Goal: Navigation & Orientation: Understand site structure

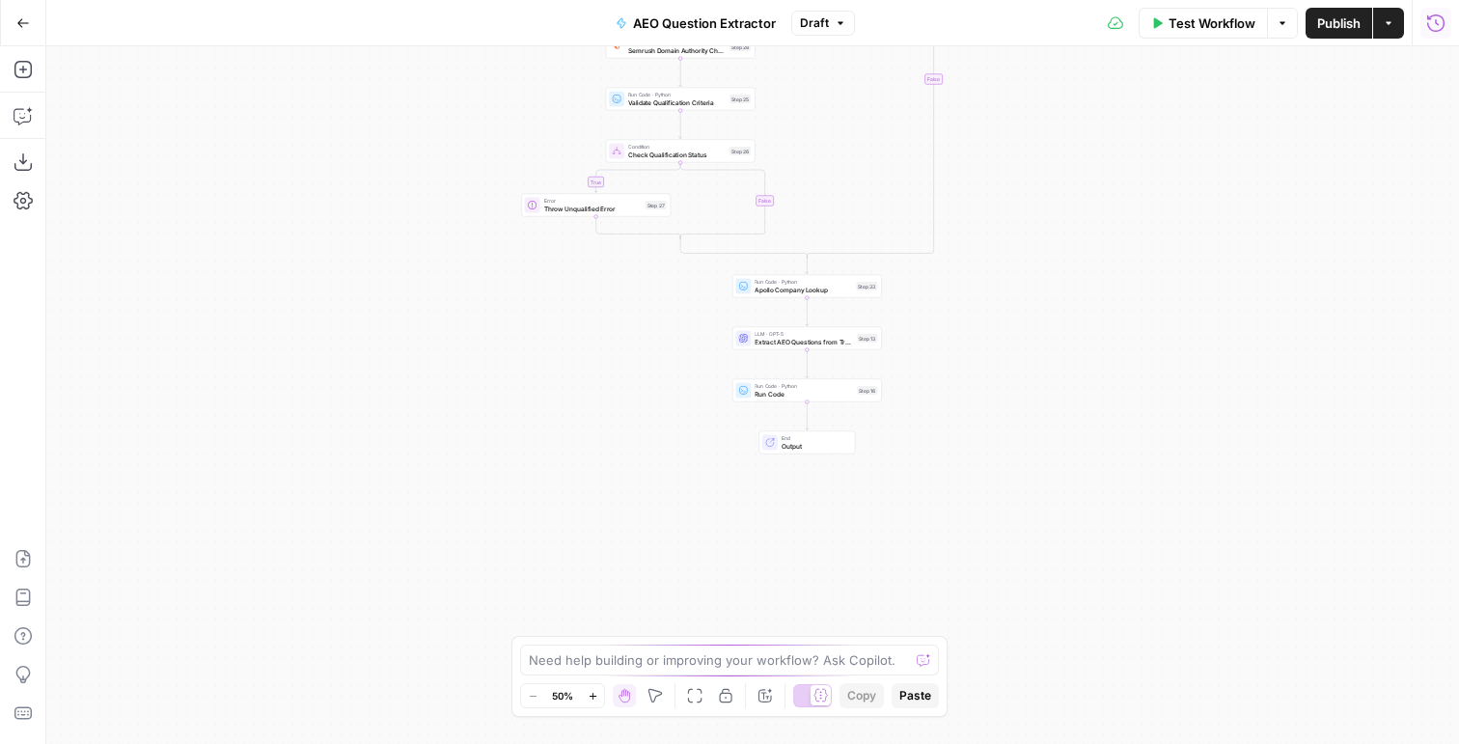
click at [1429, 23] on icon "button" at bounding box center [1435, 23] width 19 height 19
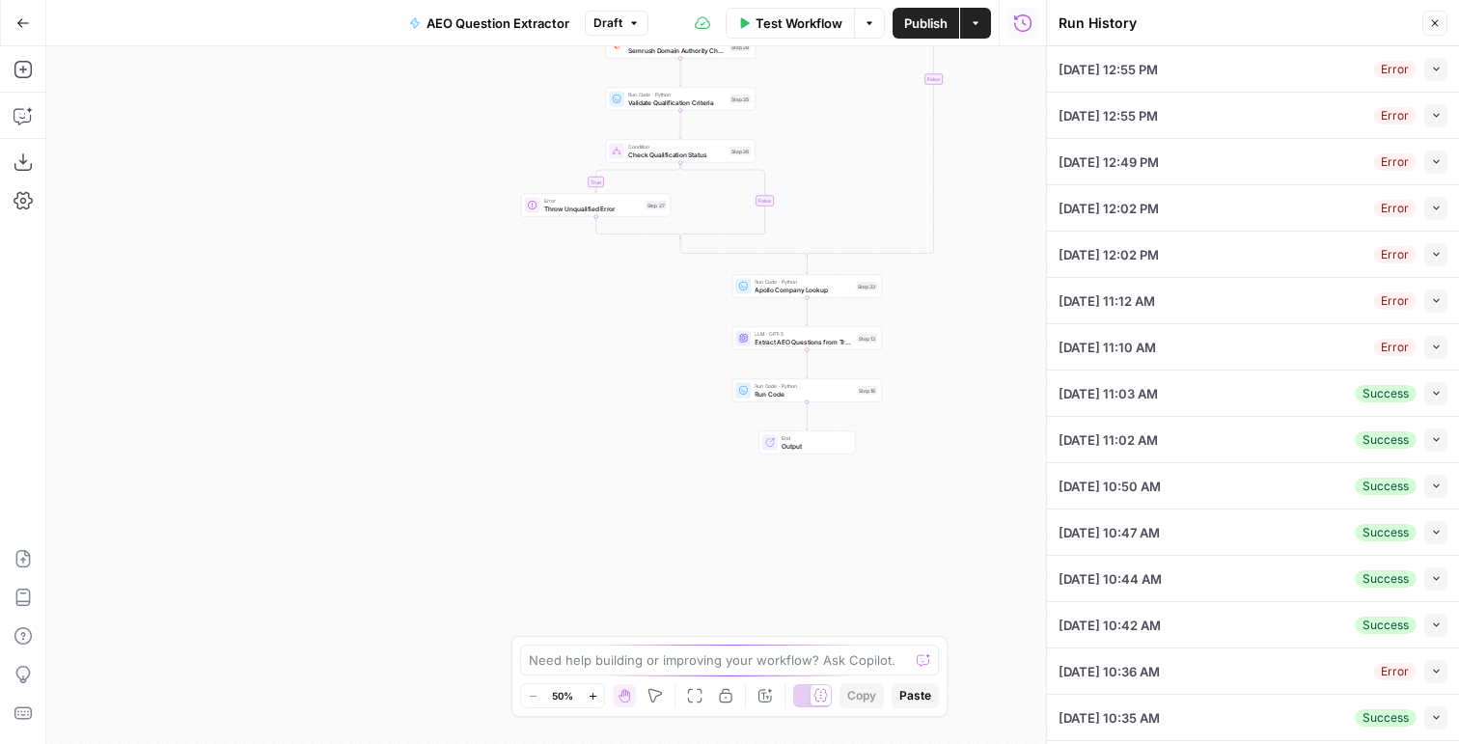
click at [1436, 71] on icon "button" at bounding box center [1436, 69] width 11 height 11
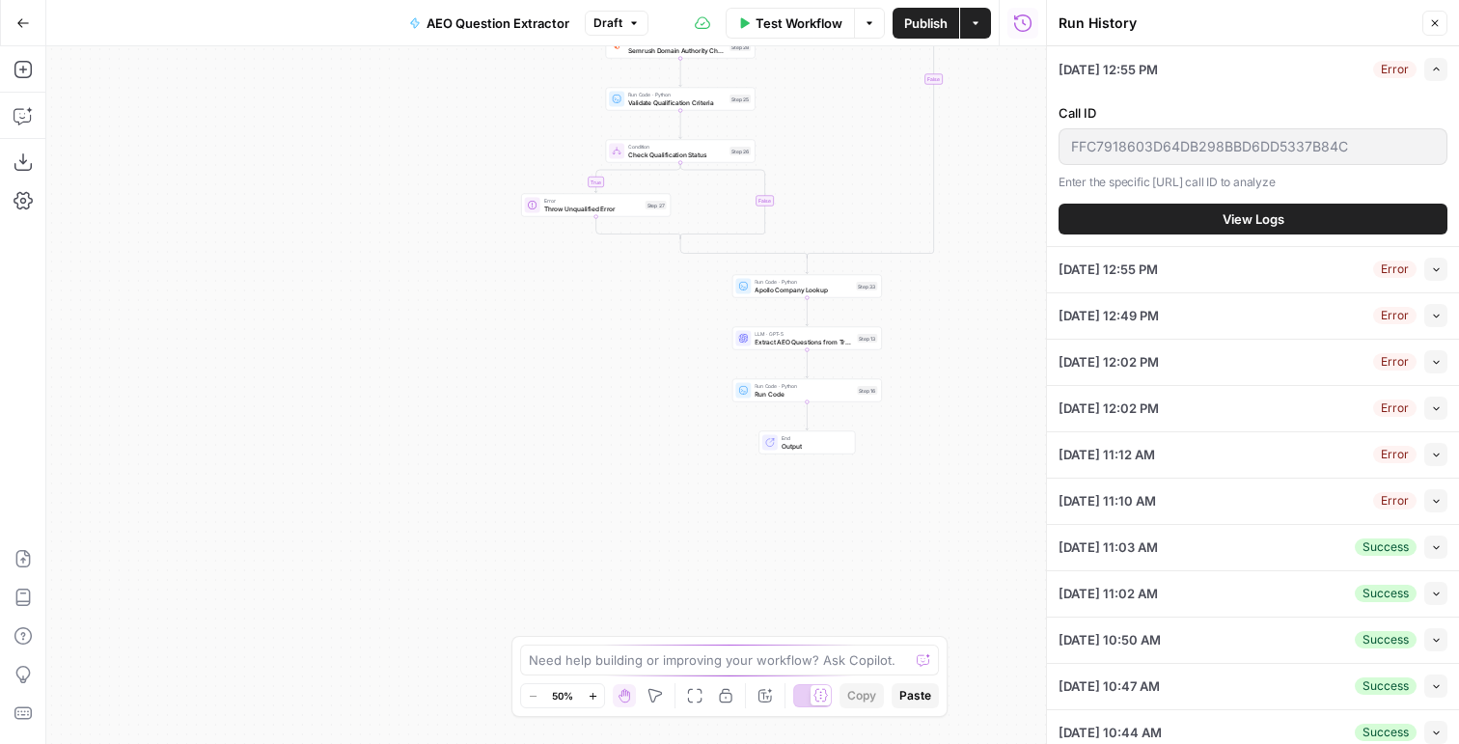
click at [1240, 227] on span "View Logs" at bounding box center [1253, 218] width 62 height 19
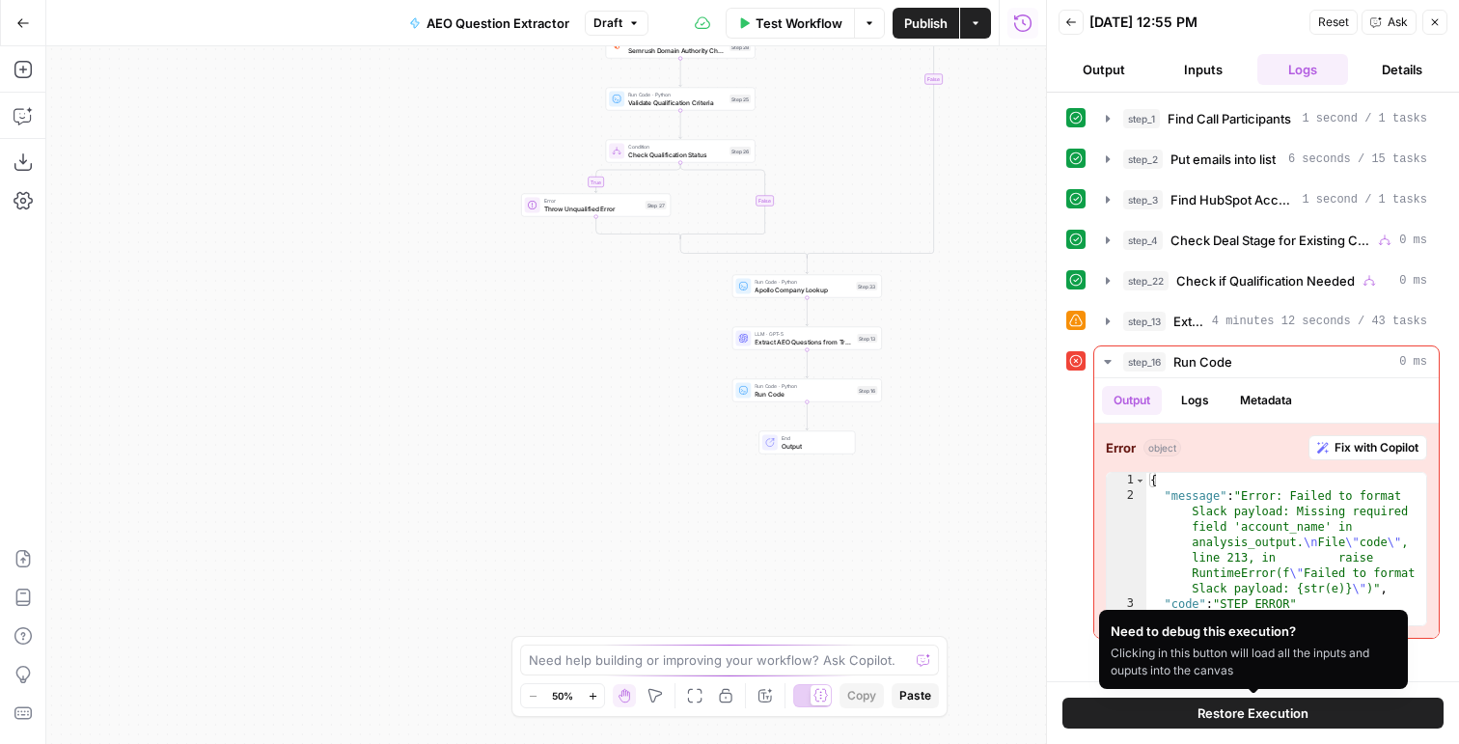
click at [1143, 706] on button "Restore Execution" at bounding box center [1252, 712] width 381 height 31
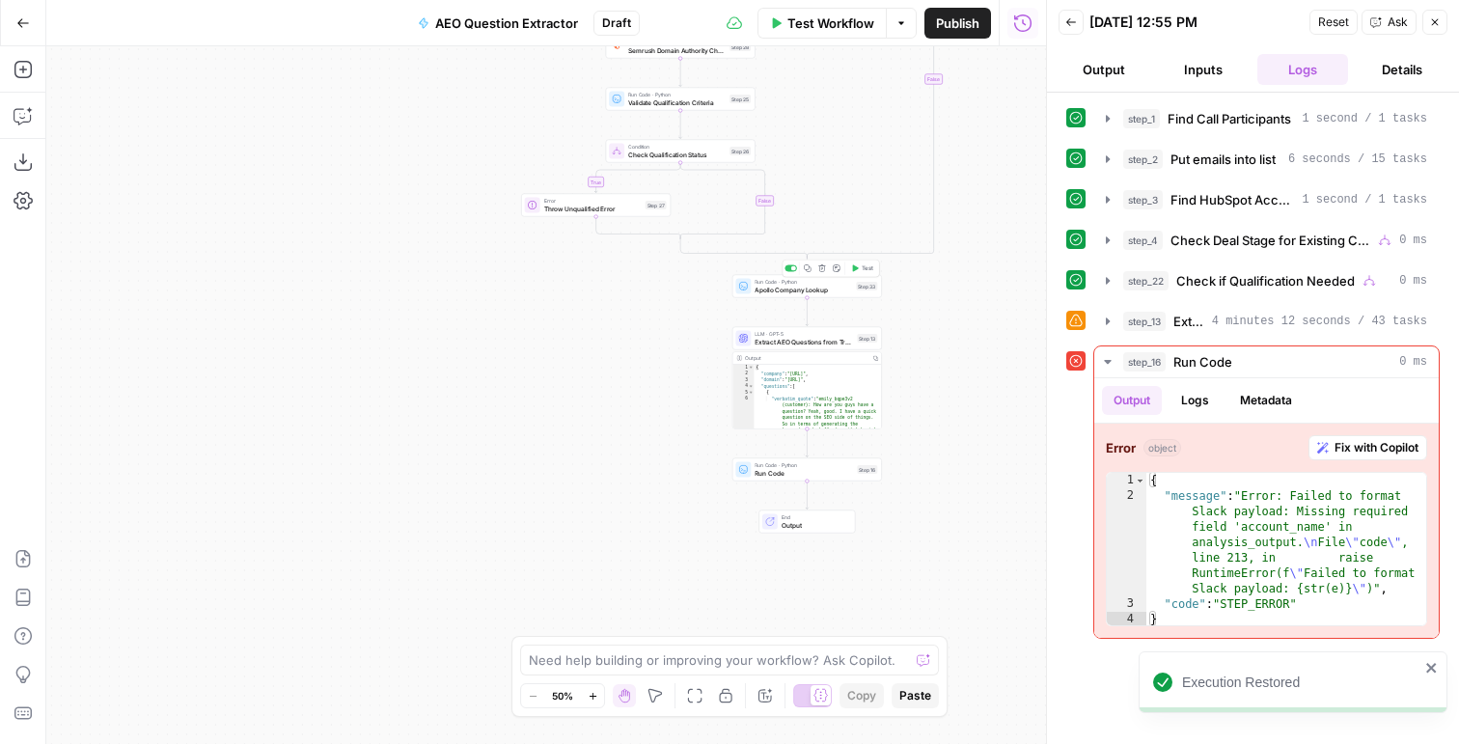
click at [858, 265] on icon "button" at bounding box center [855, 268] width 8 height 8
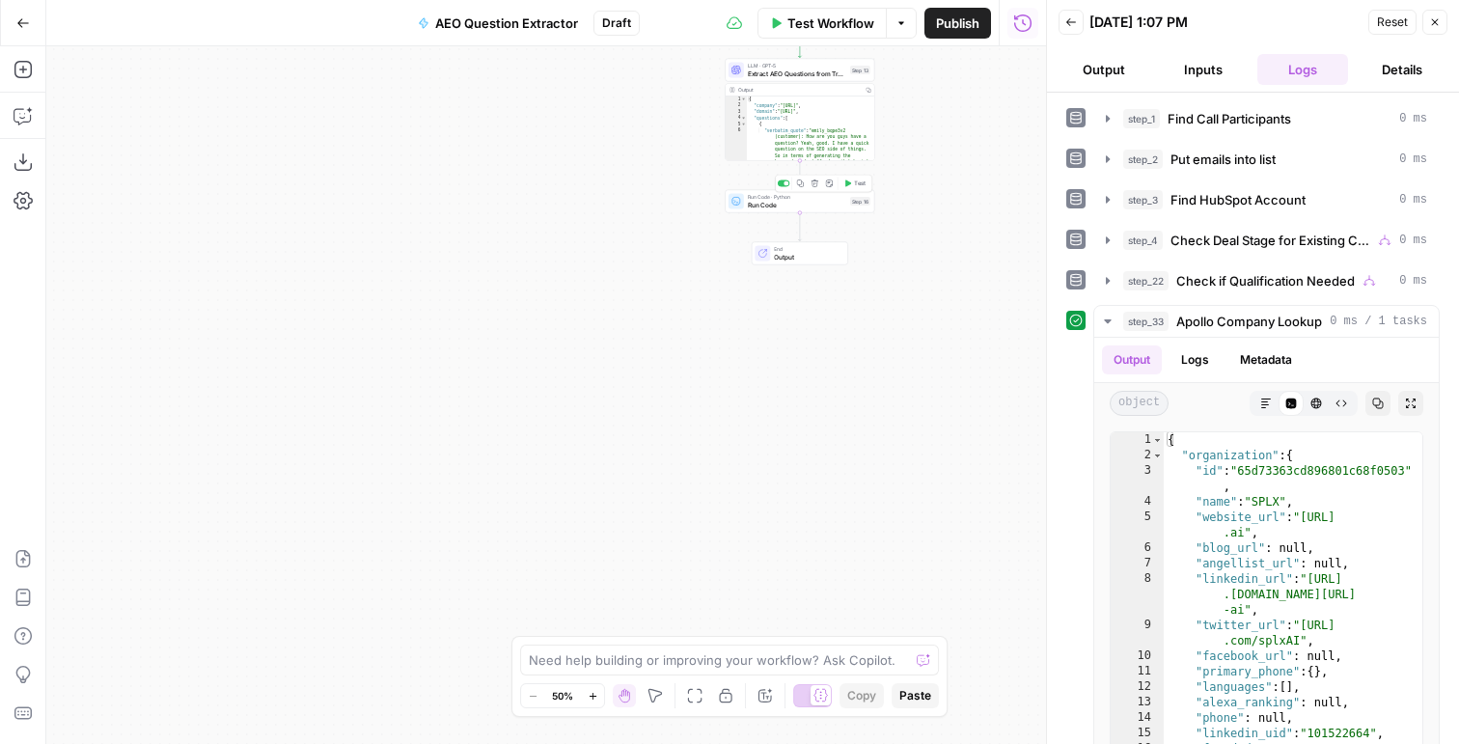
click at [858, 180] on span "Test" at bounding box center [860, 183] width 12 height 9
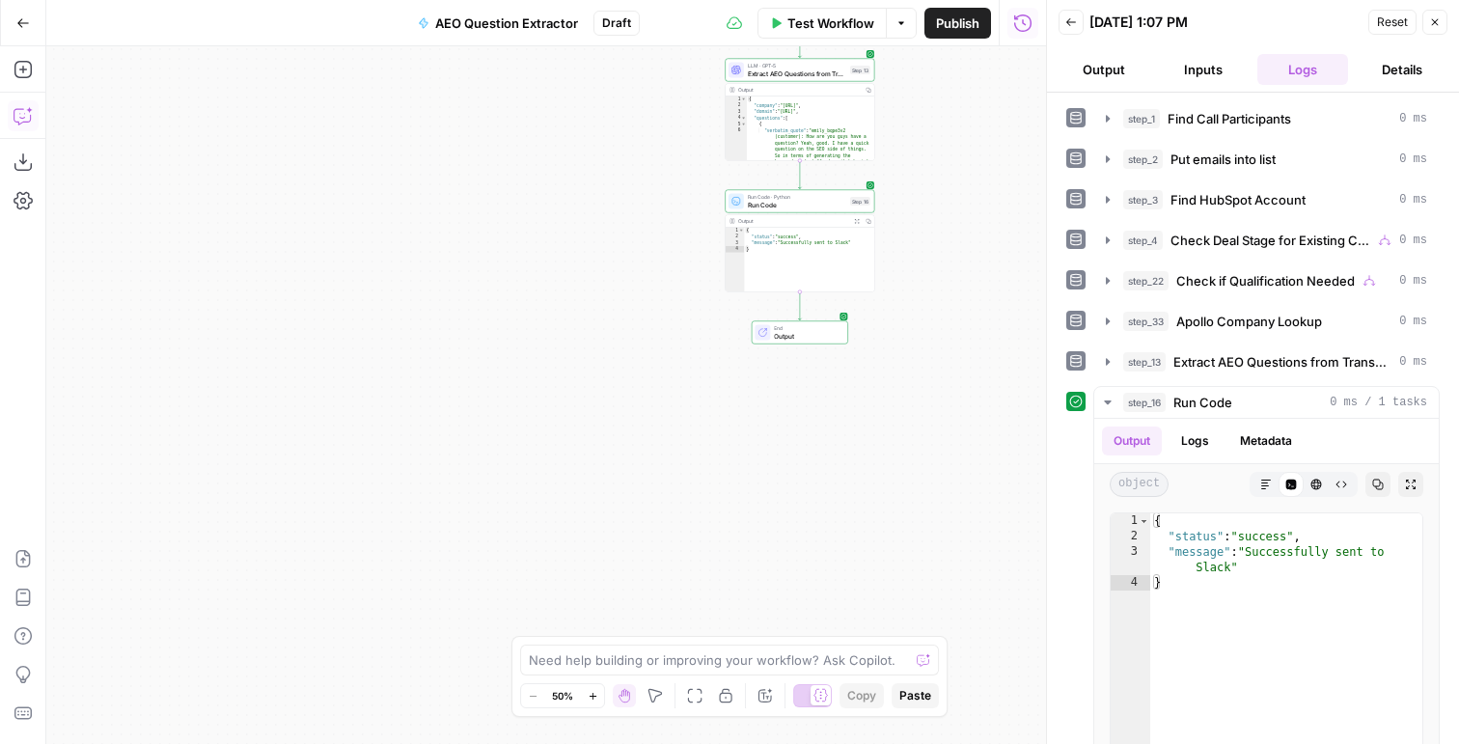
click at [18, 101] on button "Copilot" at bounding box center [23, 115] width 31 height 31
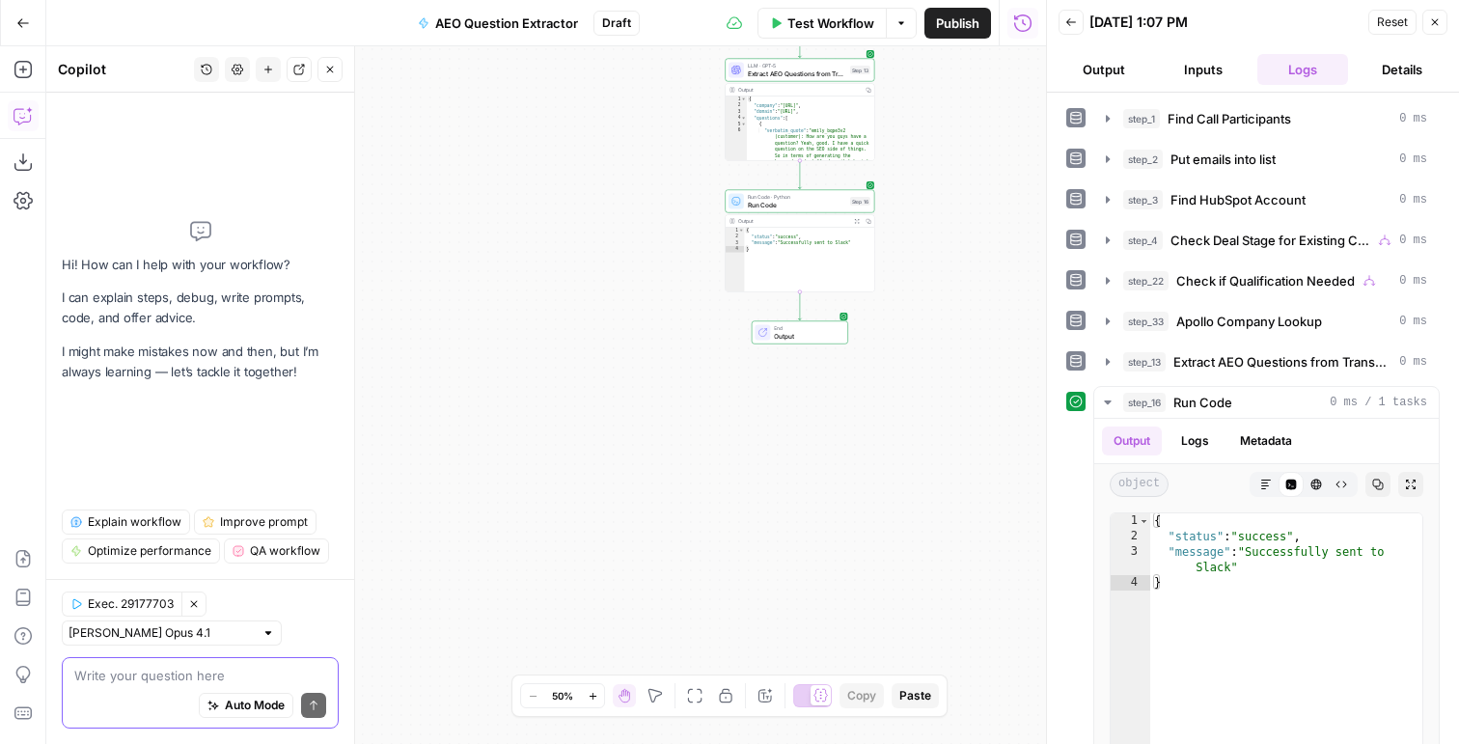
paste textarea "Formatting message text These are developer-focused instructions that cover pos…"
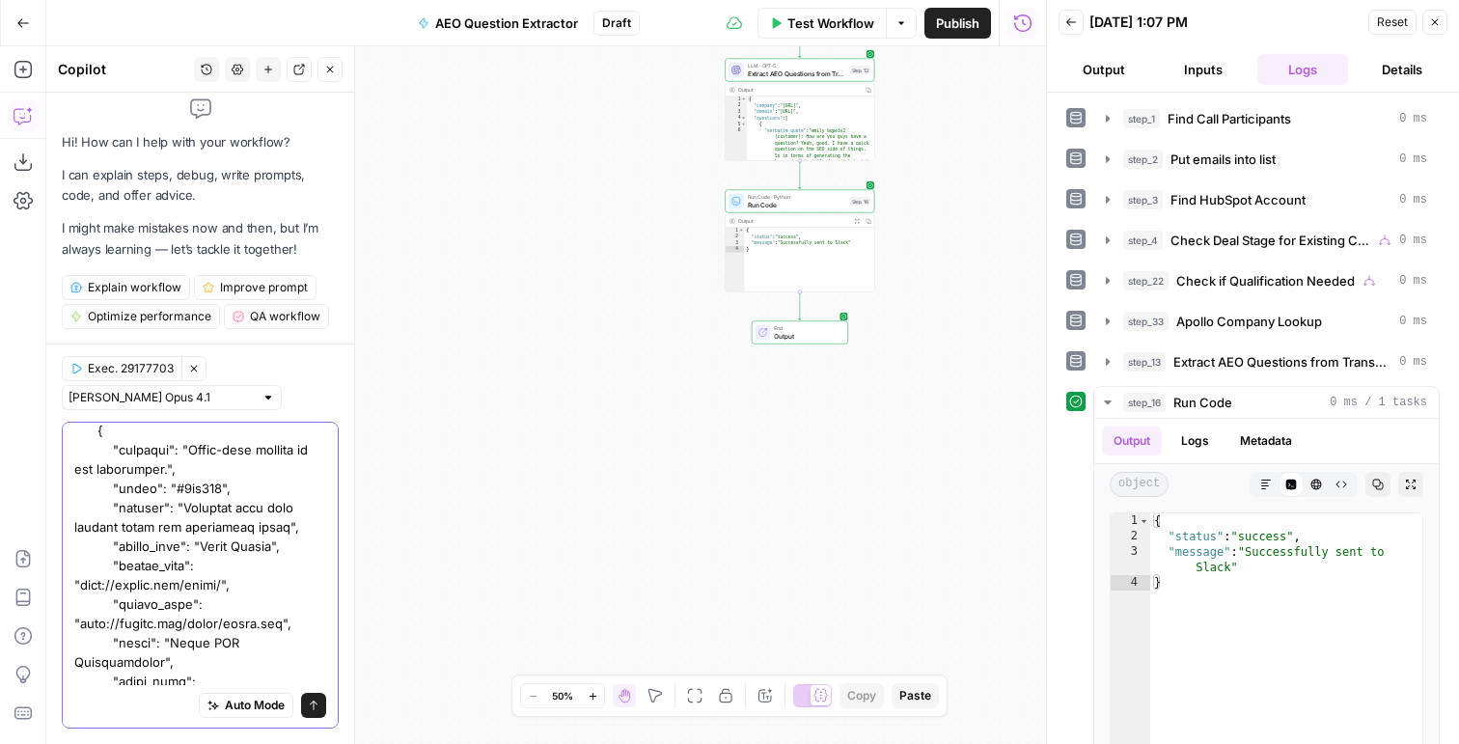
scroll to position [16943, 0]
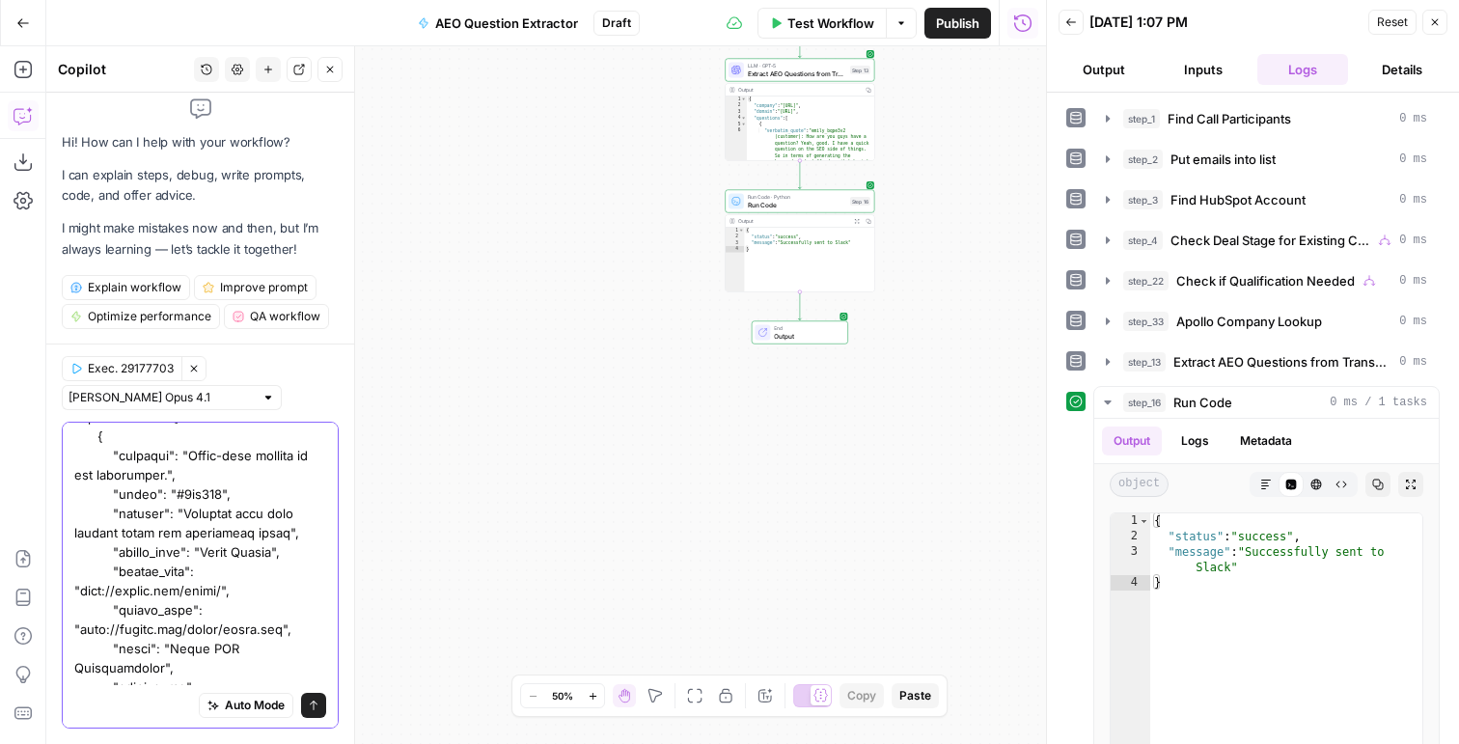
type textarea "Formatting message text These are developer-focused instructions that cover pos…"
click at [770, 204] on span "Run Code" at bounding box center [797, 205] width 98 height 10
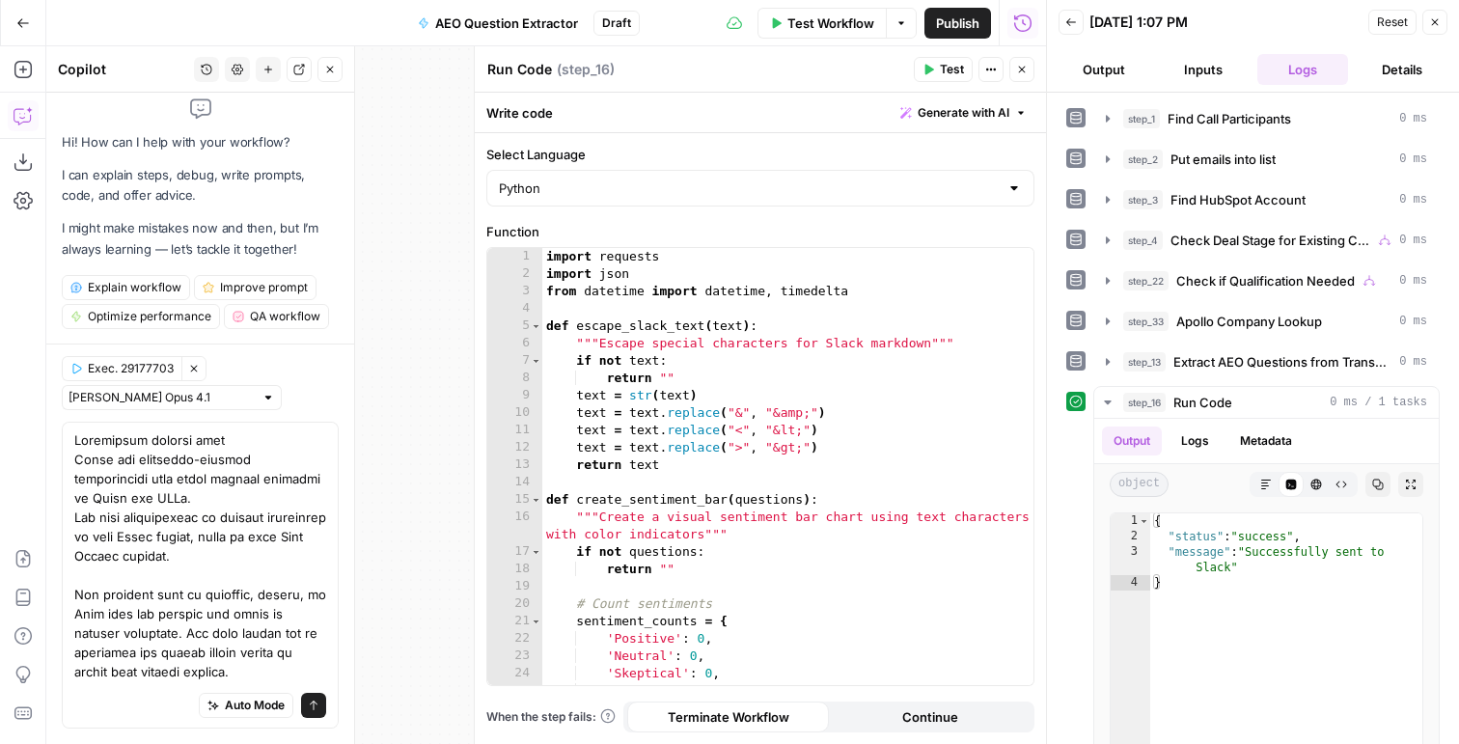
click at [775, 320] on div "import requests import json from datetime import datetime , timedelta def escap…" at bounding box center [787, 484] width 491 height 472
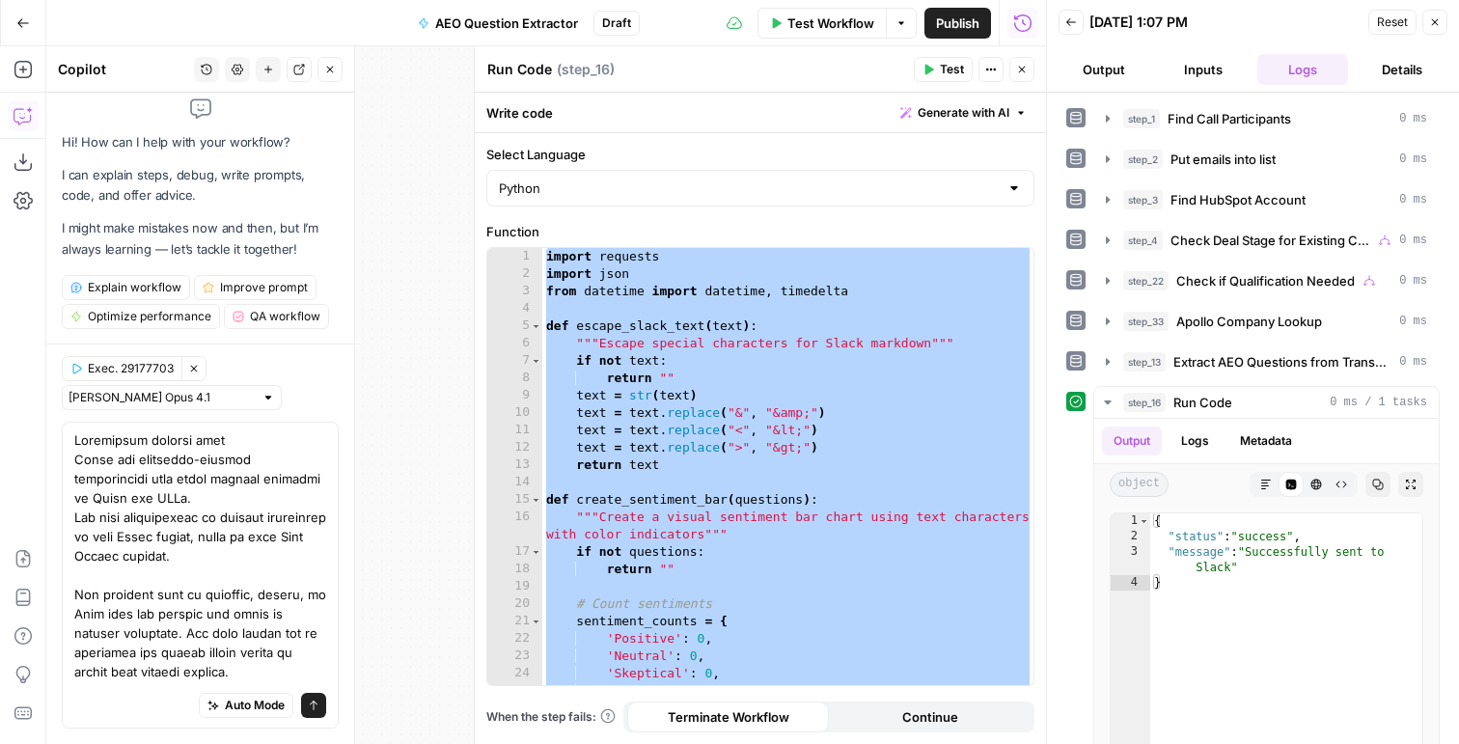
paste textarea "**********"
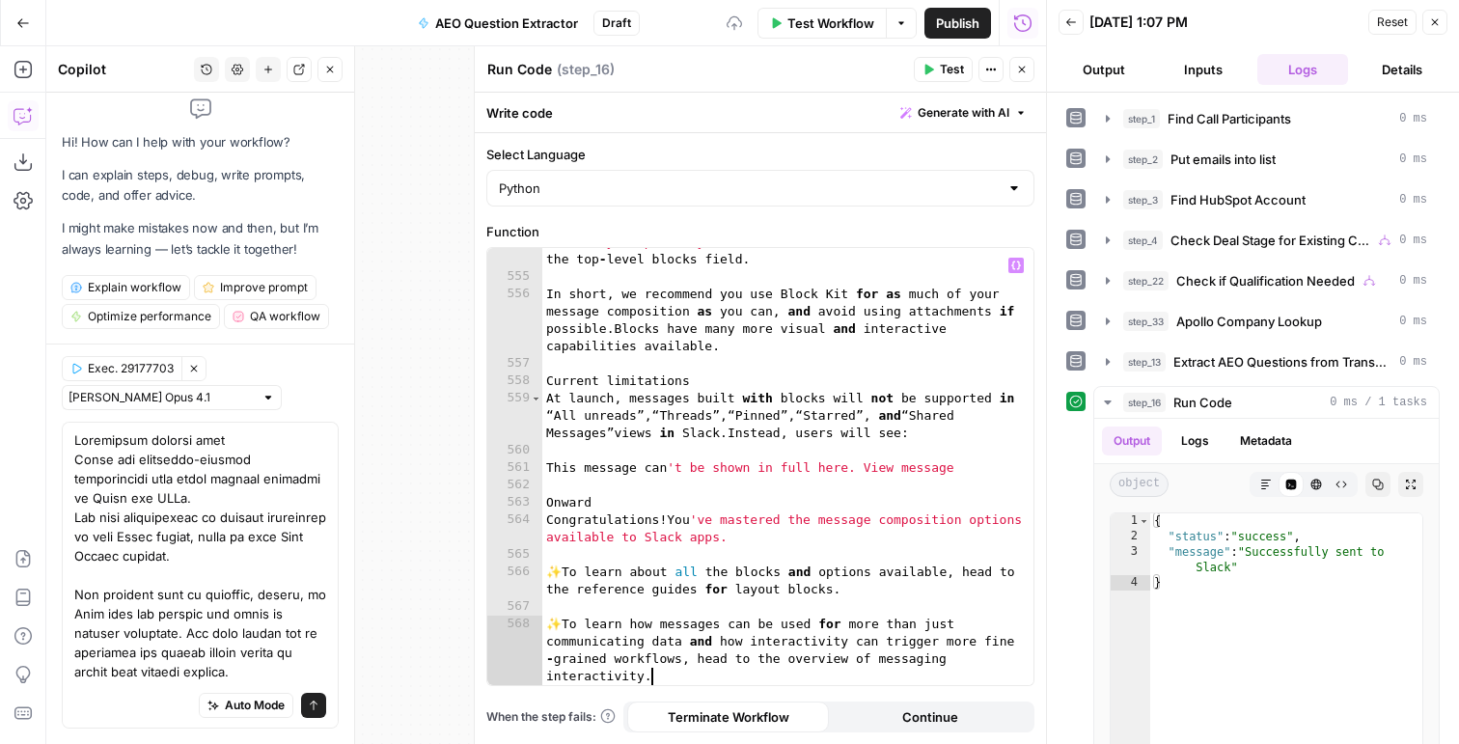
type textarea "**********"
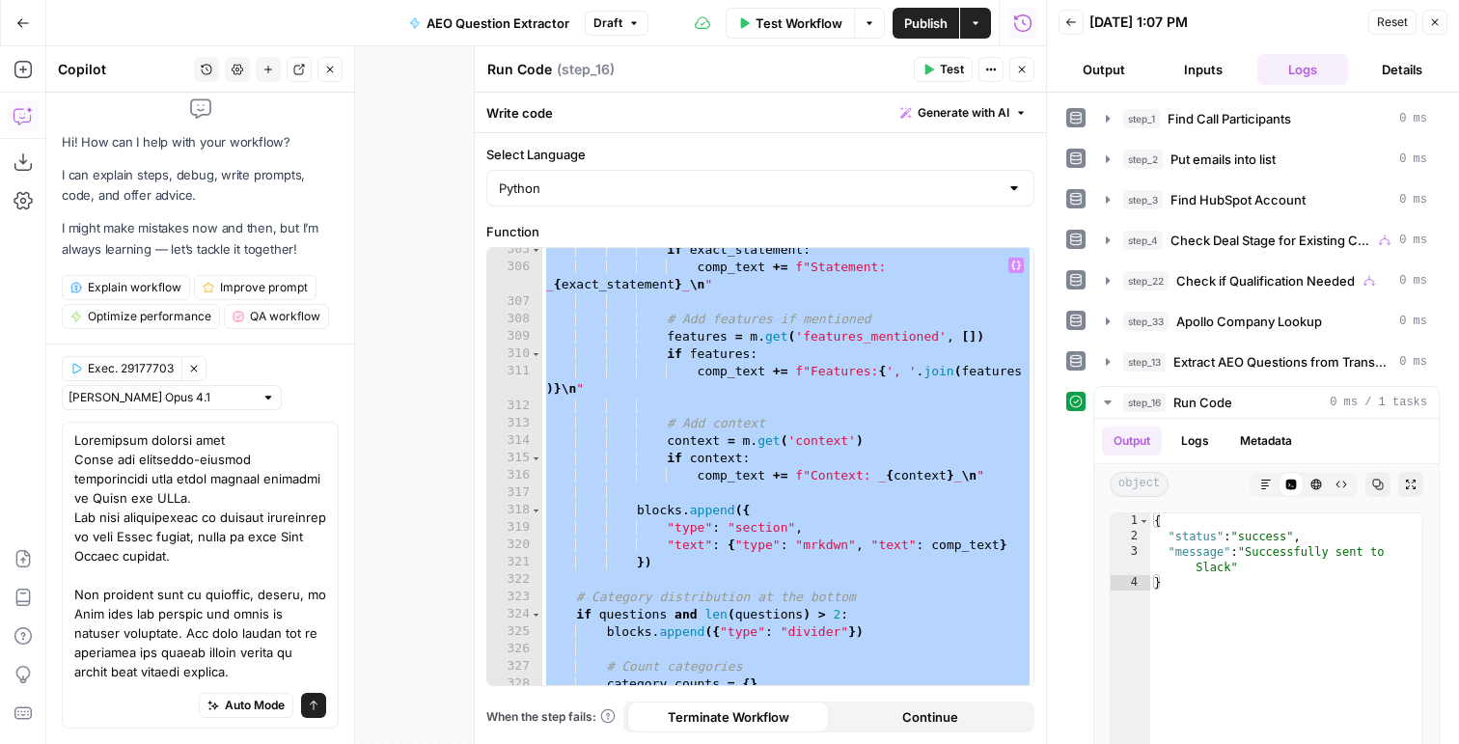
scroll to position [5961, 0]
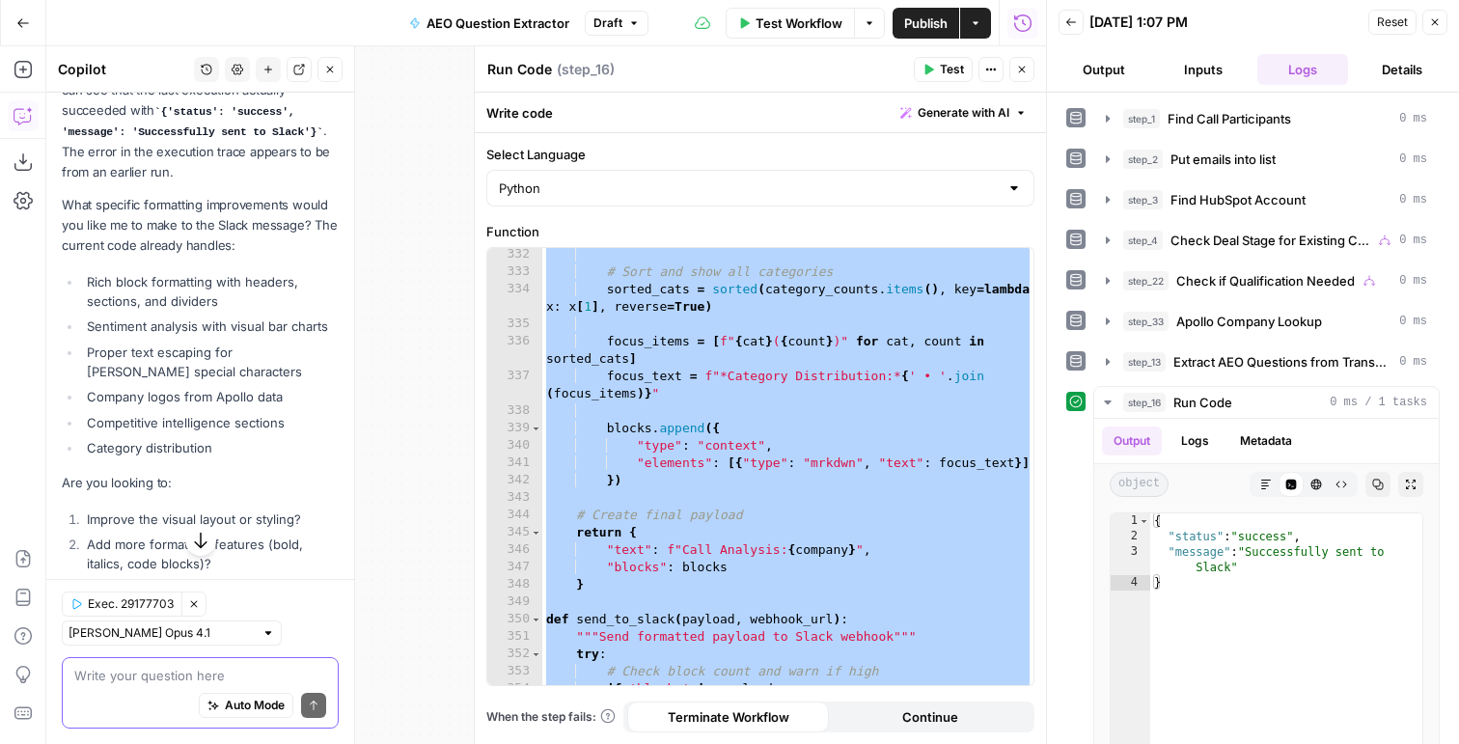
scroll to position [16591, 0]
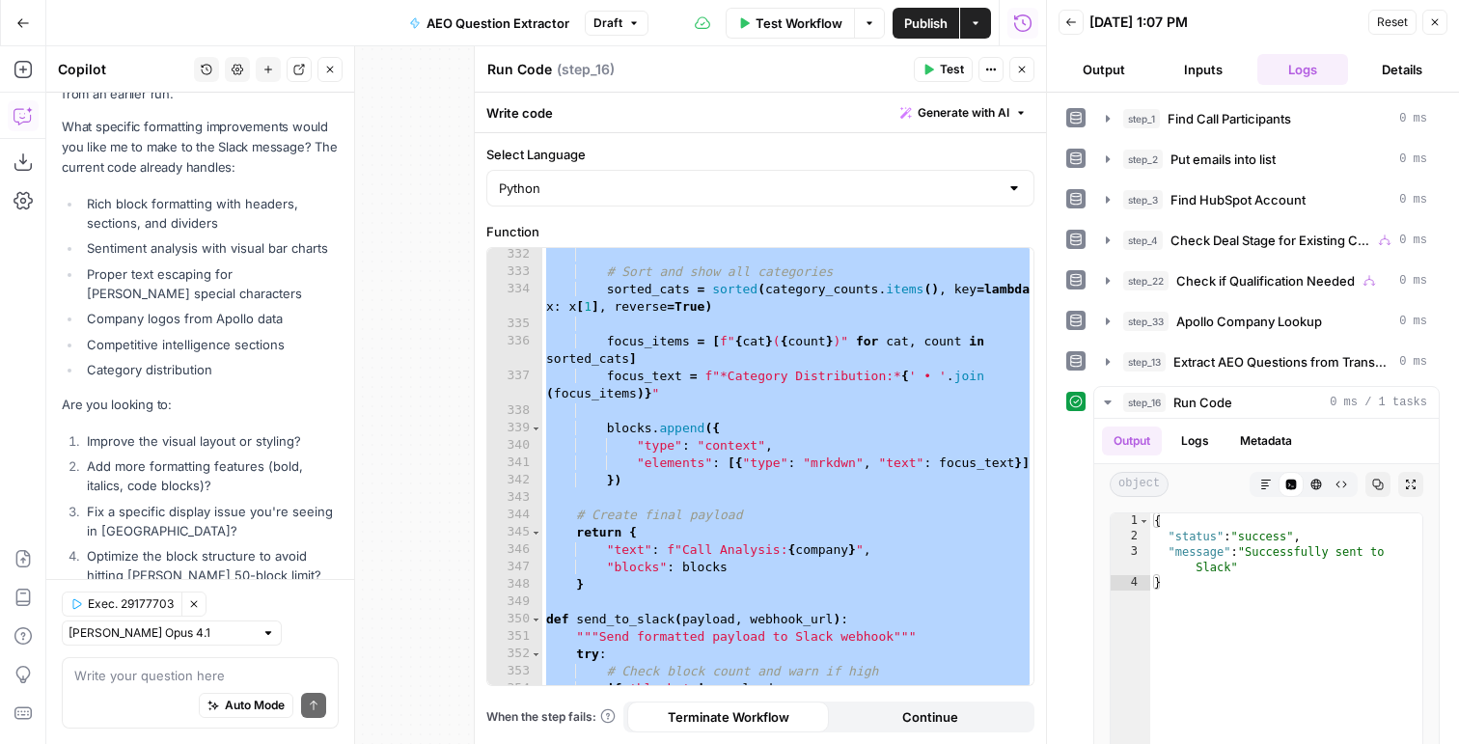
drag, startPoint x: 240, startPoint y: 442, endPoint x: 61, endPoint y: 289, distance: 235.4
click at [62, 431] on ol "Improve the visual layout or styling? Add more formatting features (bold, itali…" at bounding box center [200, 520] width 277 height 179
copy ol "Improve the visual layout or styling? Add more formatting features (bold, itali…"
click at [126, 674] on textarea at bounding box center [200, 675] width 252 height 19
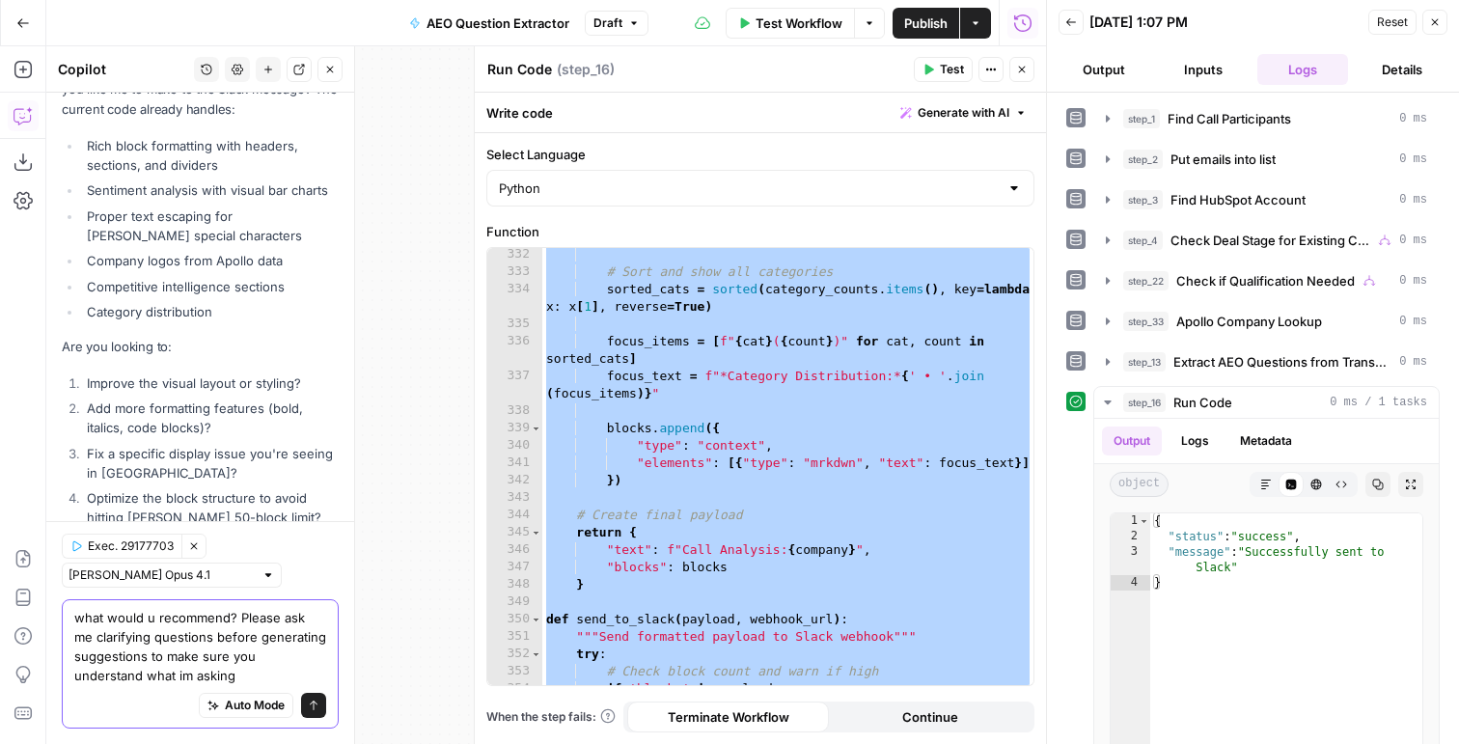
drag, startPoint x: 156, startPoint y: 672, endPoint x: 109, endPoint y: 672, distance: 47.3
click at [109, 672] on textarea "what would u recommend? Please ask me clarifying questions before generating su…" at bounding box center [200, 646] width 252 height 77
type textarea "what would u recommend? Please ask me clarifying questions before generating su…"
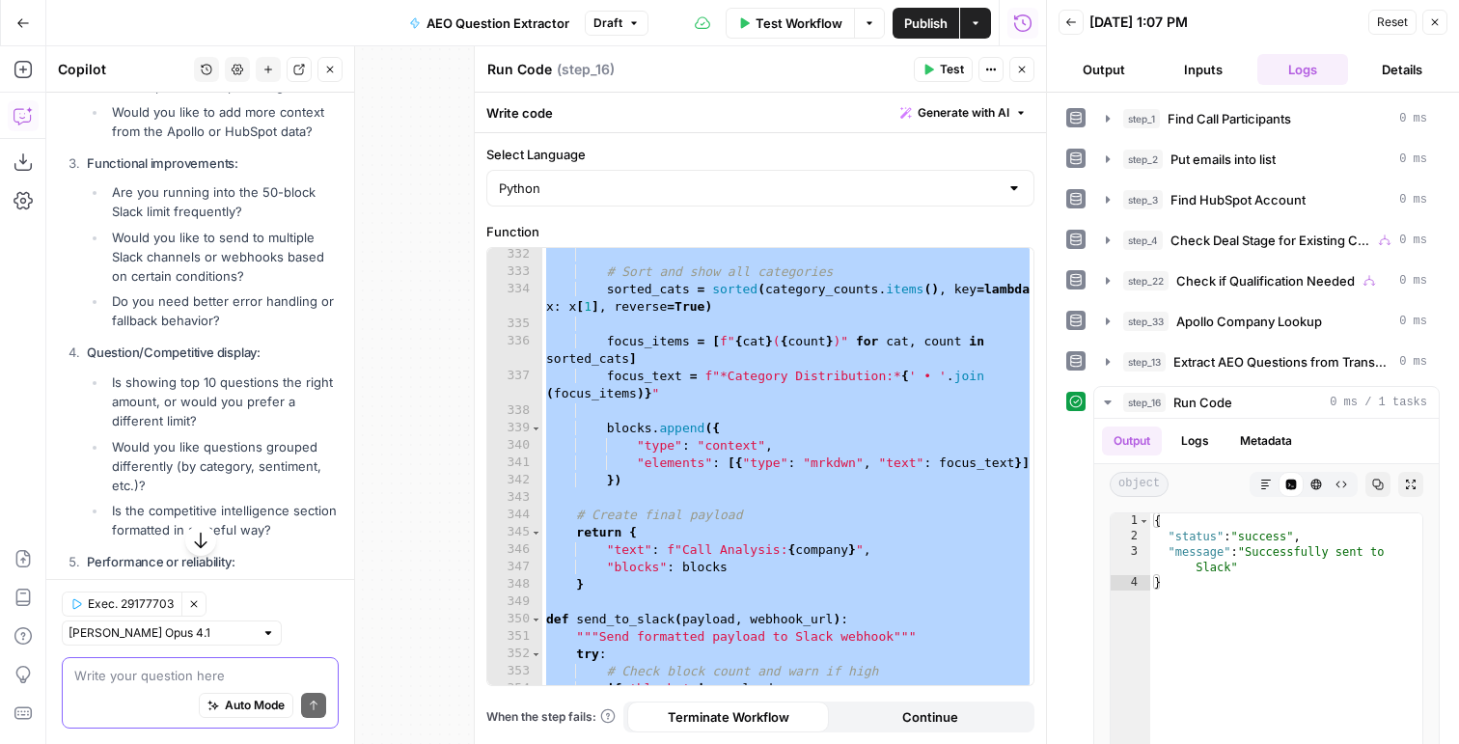
scroll to position [17861, 0]
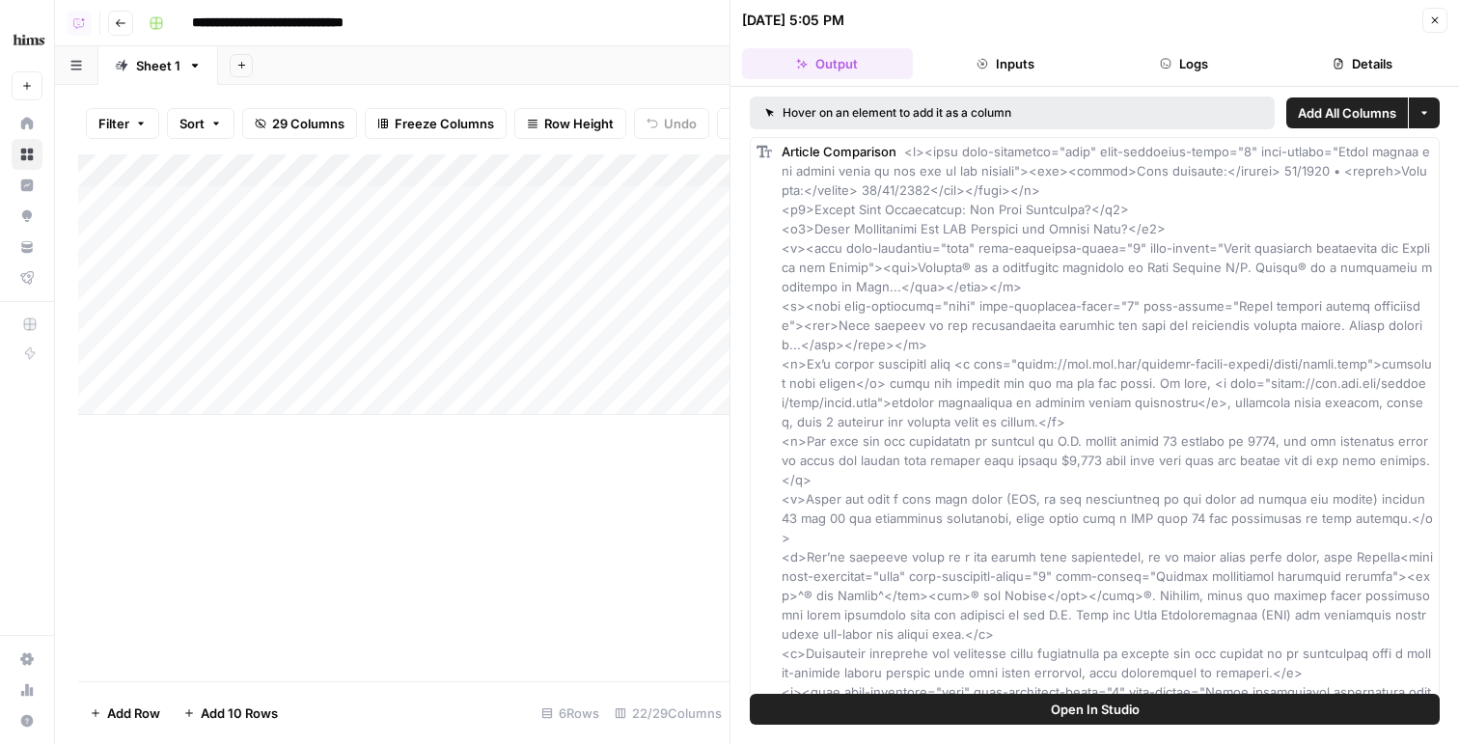
click at [1438, 12] on button "Close" at bounding box center [1434, 20] width 25 height 25
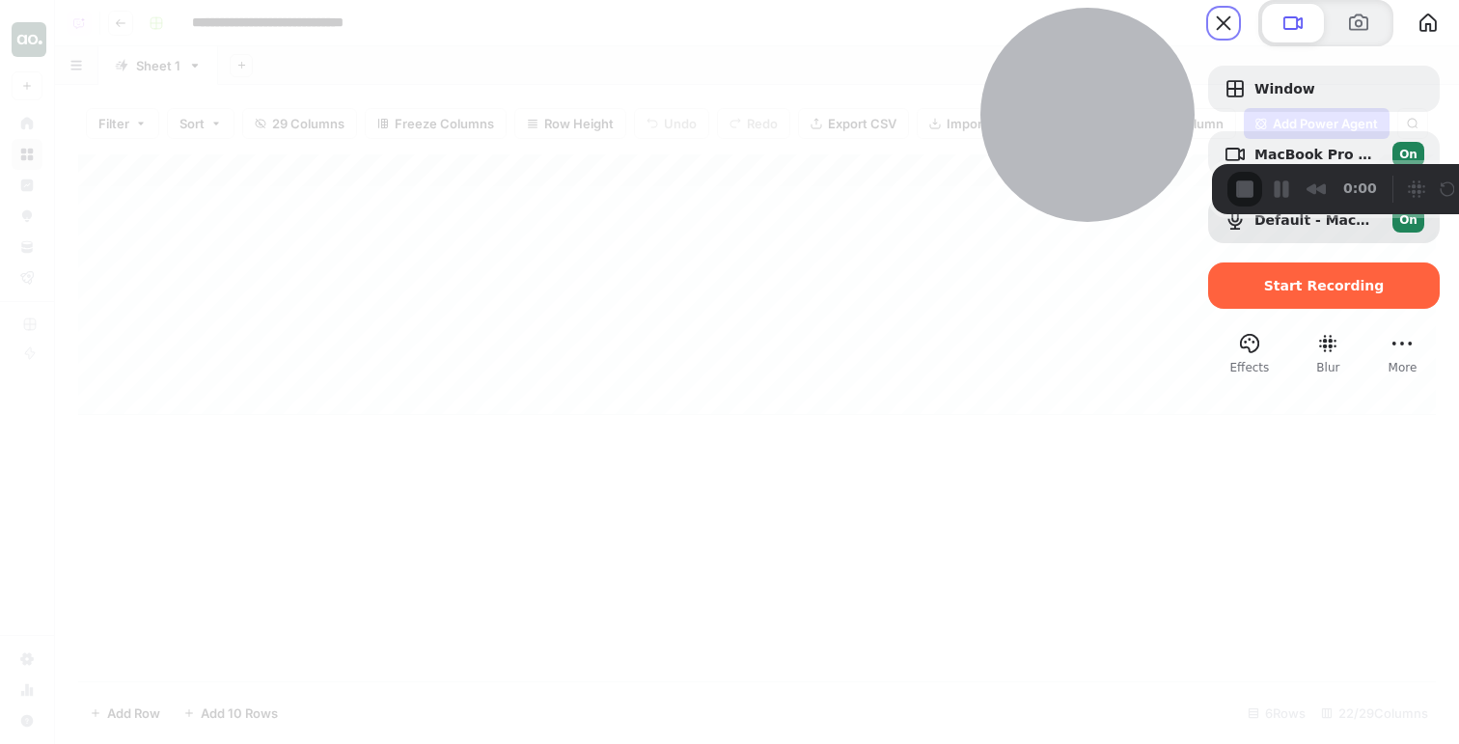
drag, startPoint x: 64, startPoint y: 599, endPoint x: 1036, endPoint y: -73, distance: 1182.2
click at [1036, 0] on html "**********" at bounding box center [729, 372] width 1459 height 744
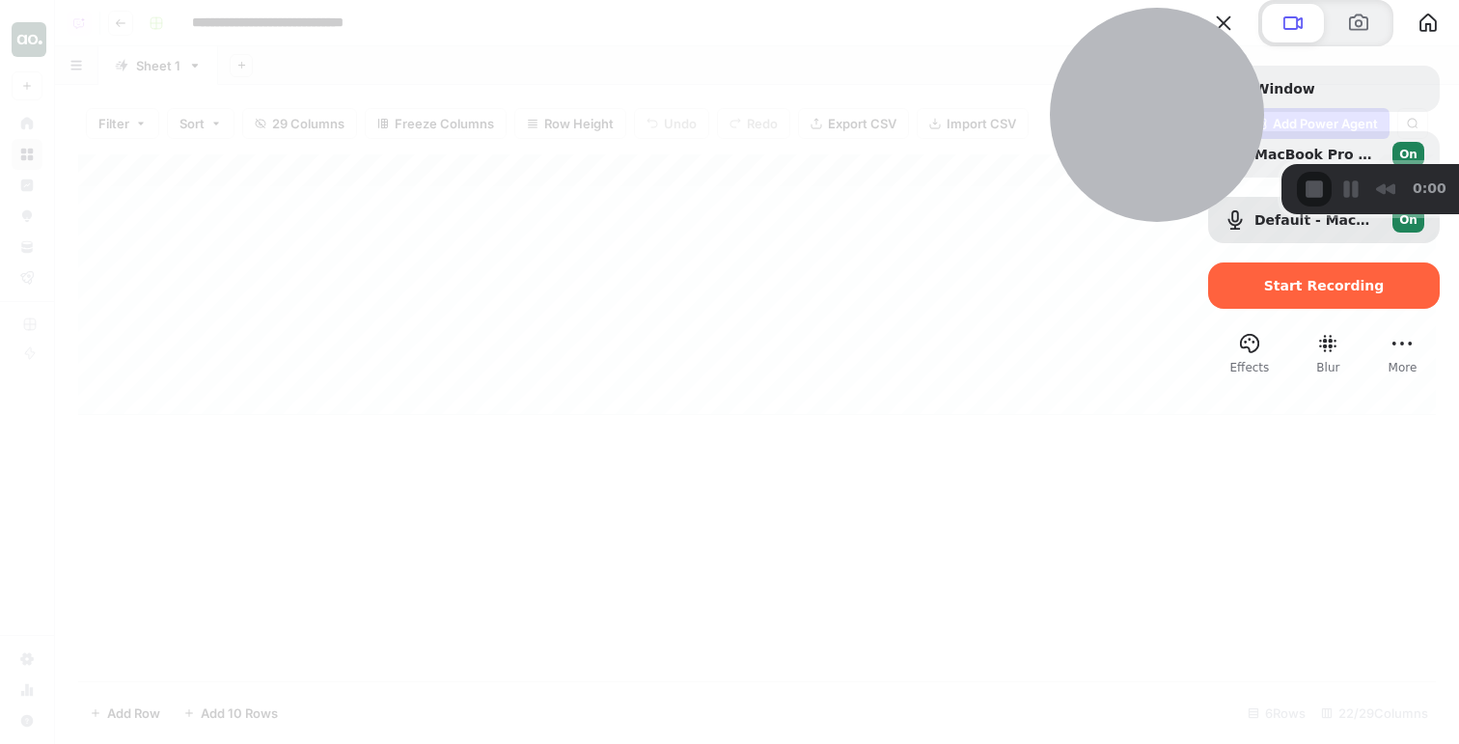
drag, startPoint x: 160, startPoint y: 617, endPoint x: 1202, endPoint y: -103, distance: 1266.7
click at [1202, 0] on html "**********" at bounding box center [729, 372] width 1459 height 744
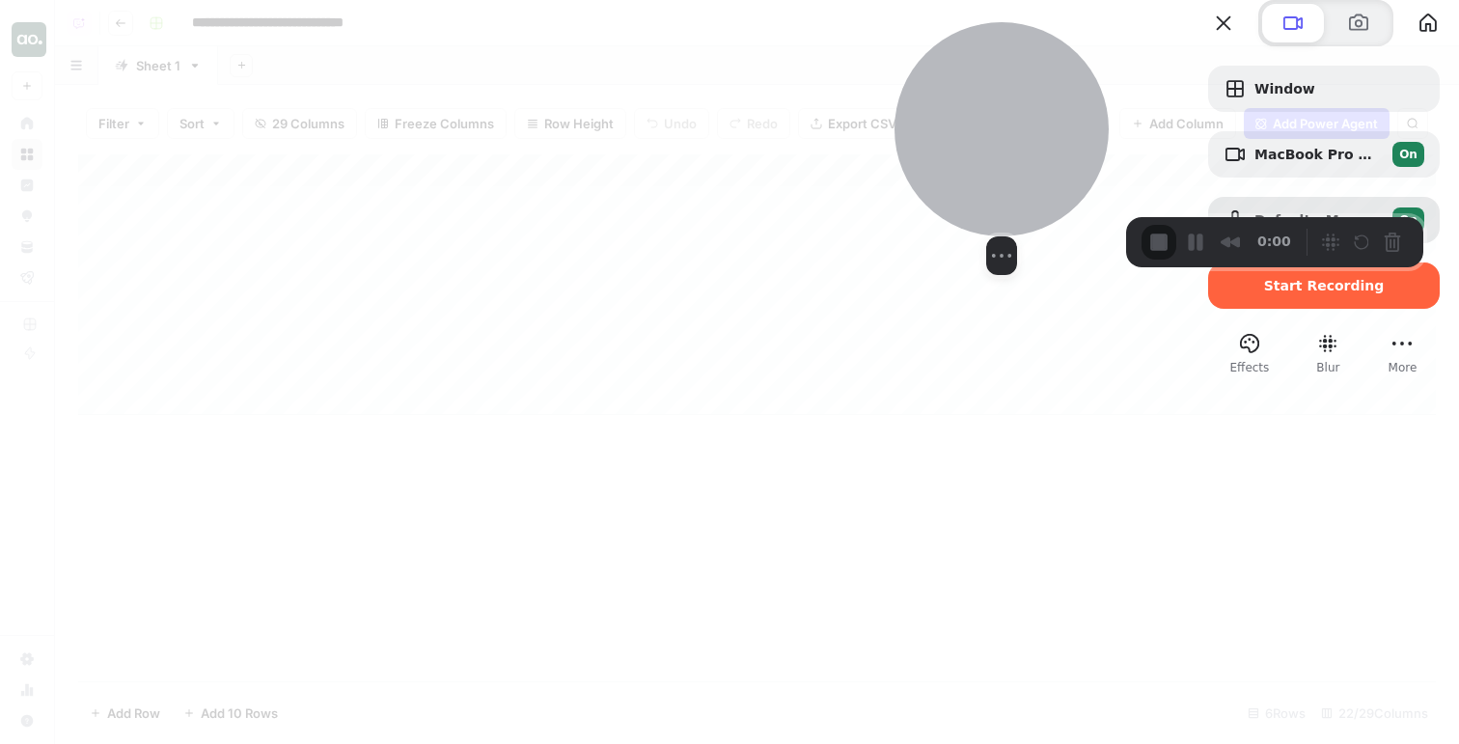
drag, startPoint x: 174, startPoint y: 588, endPoint x: 1060, endPoint y: 126, distance: 999.7
click at [1060, 126] on div at bounding box center [1001, 129] width 214 height 214
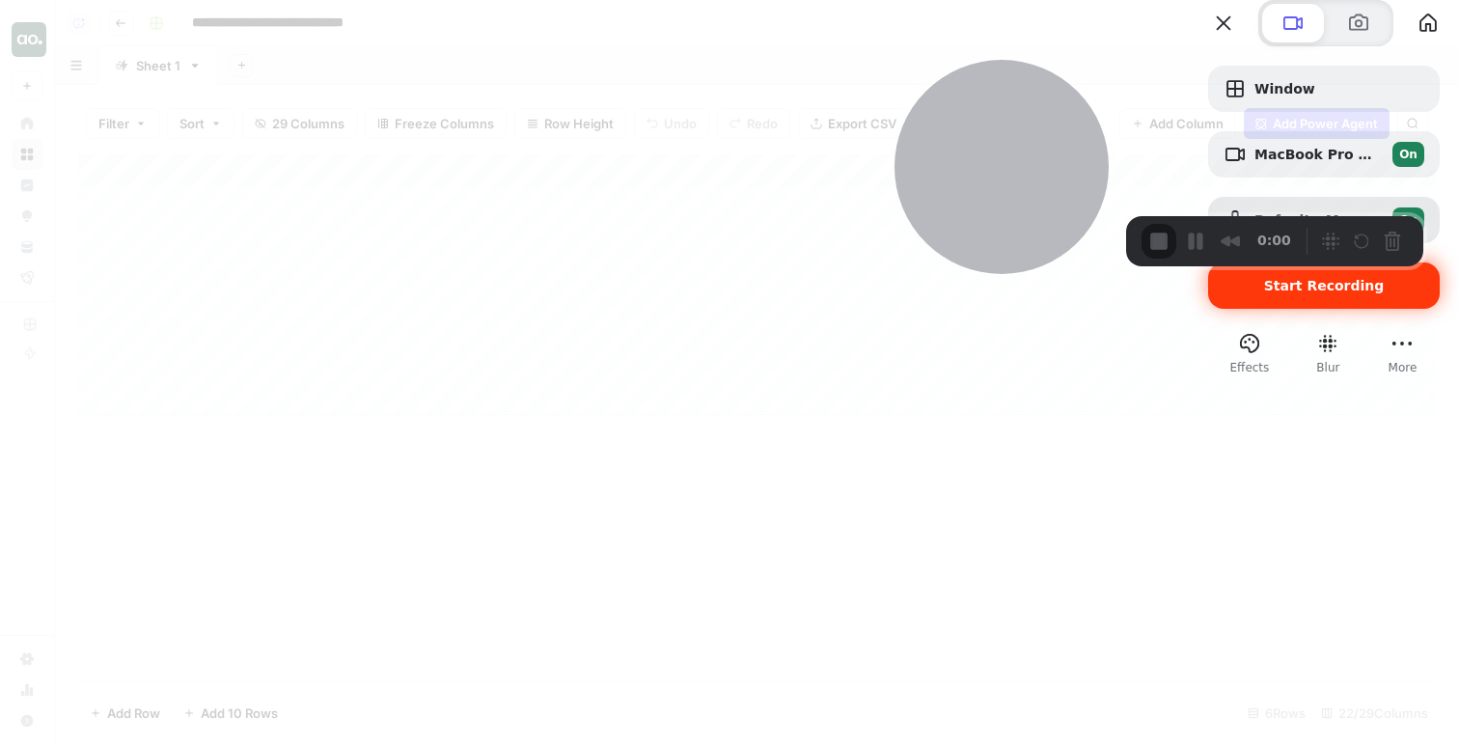
click at [1290, 293] on span "Start Recording" at bounding box center [1324, 285] width 121 height 15
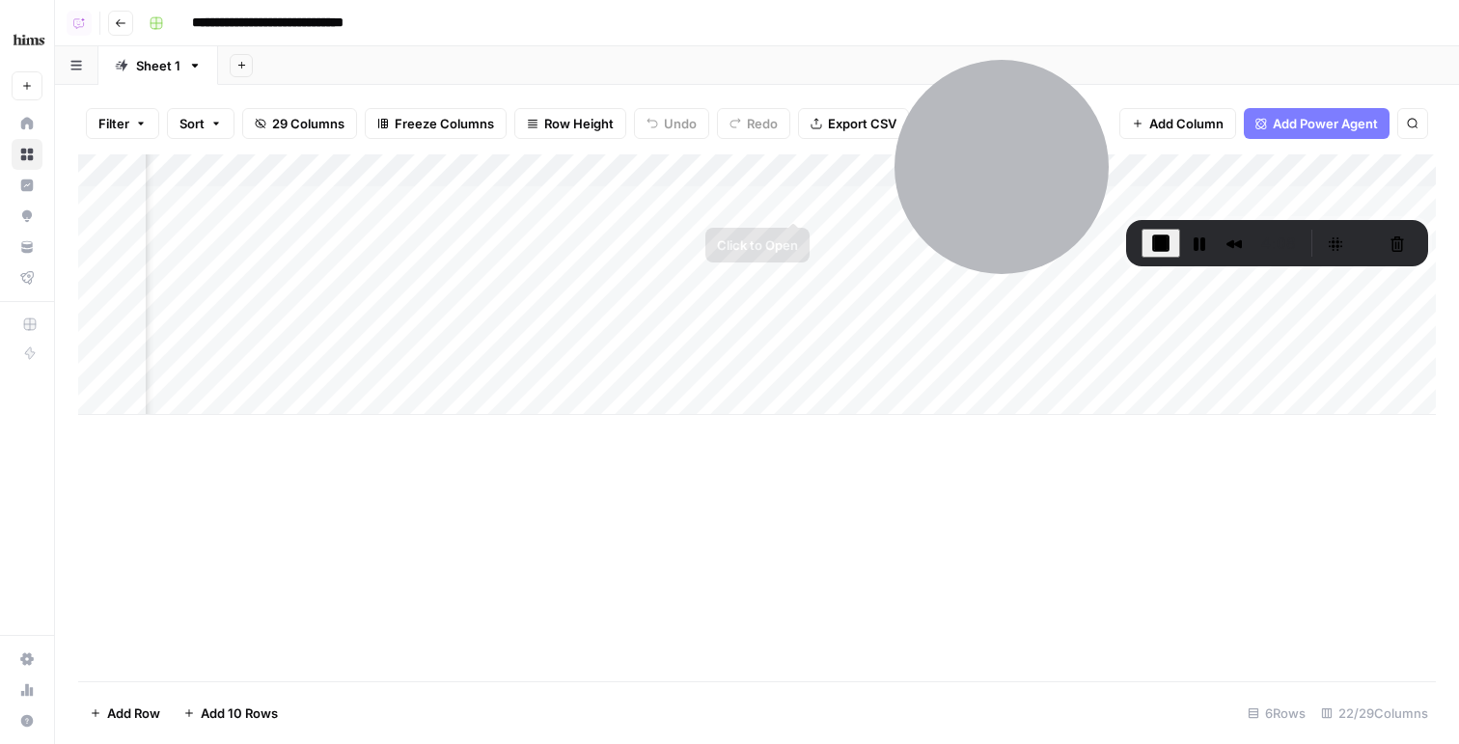
click at [800, 203] on div "Add Column" at bounding box center [756, 284] width 1357 height 260
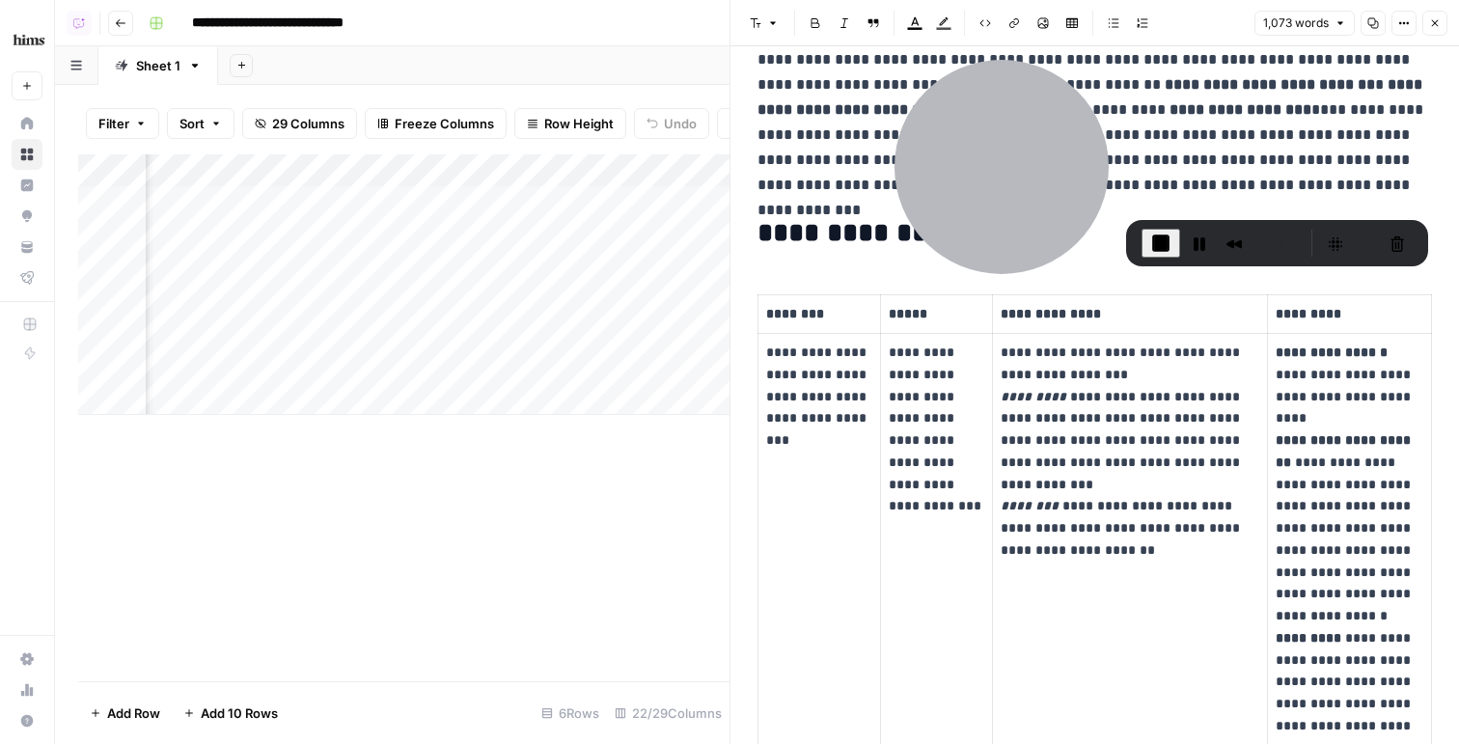
scroll to position [232, 0]
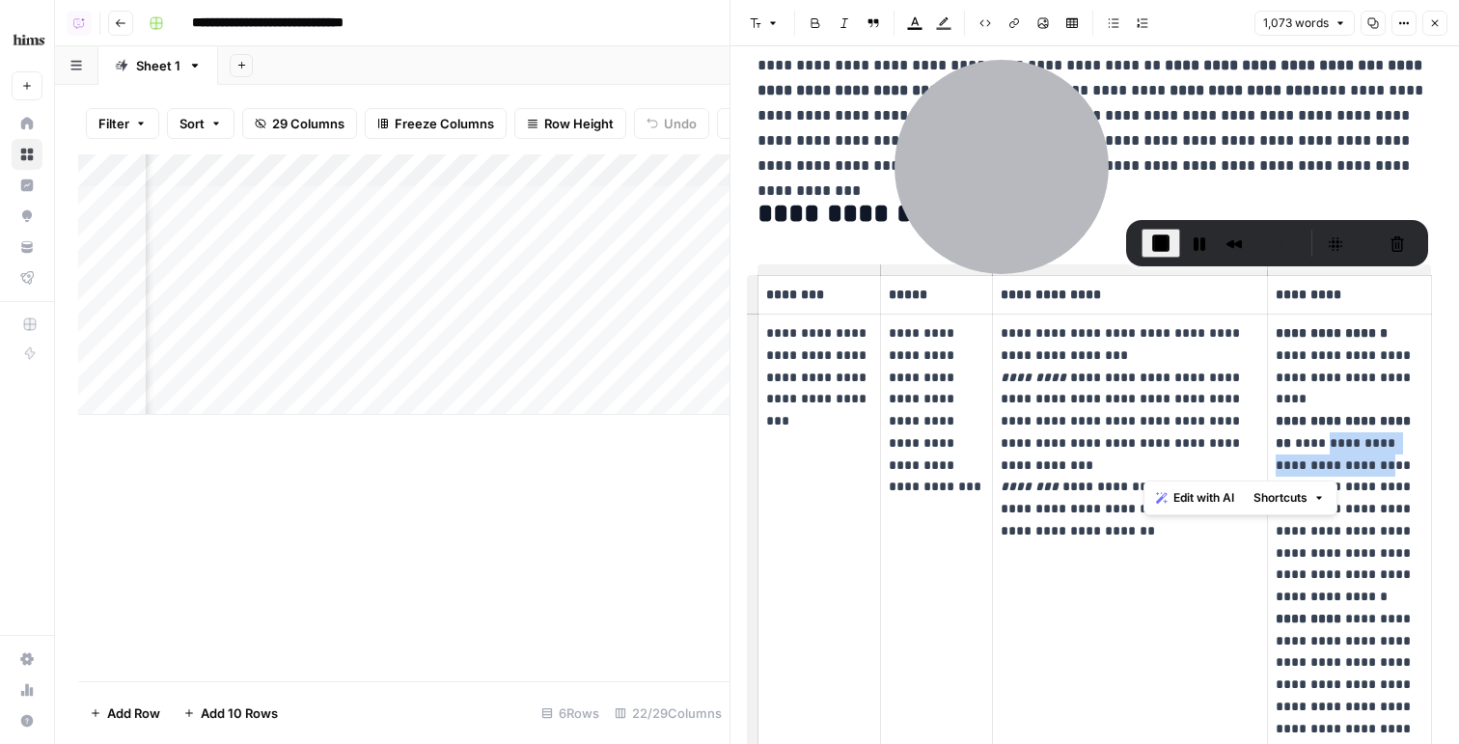
drag, startPoint x: 1310, startPoint y: 450, endPoint x: 1338, endPoint y: 457, distance: 29.0
click at [1338, 457] on p "**********" at bounding box center [1349, 684] width 148 height 724
click at [1429, 32] on button "Close" at bounding box center [1434, 23] width 25 height 25
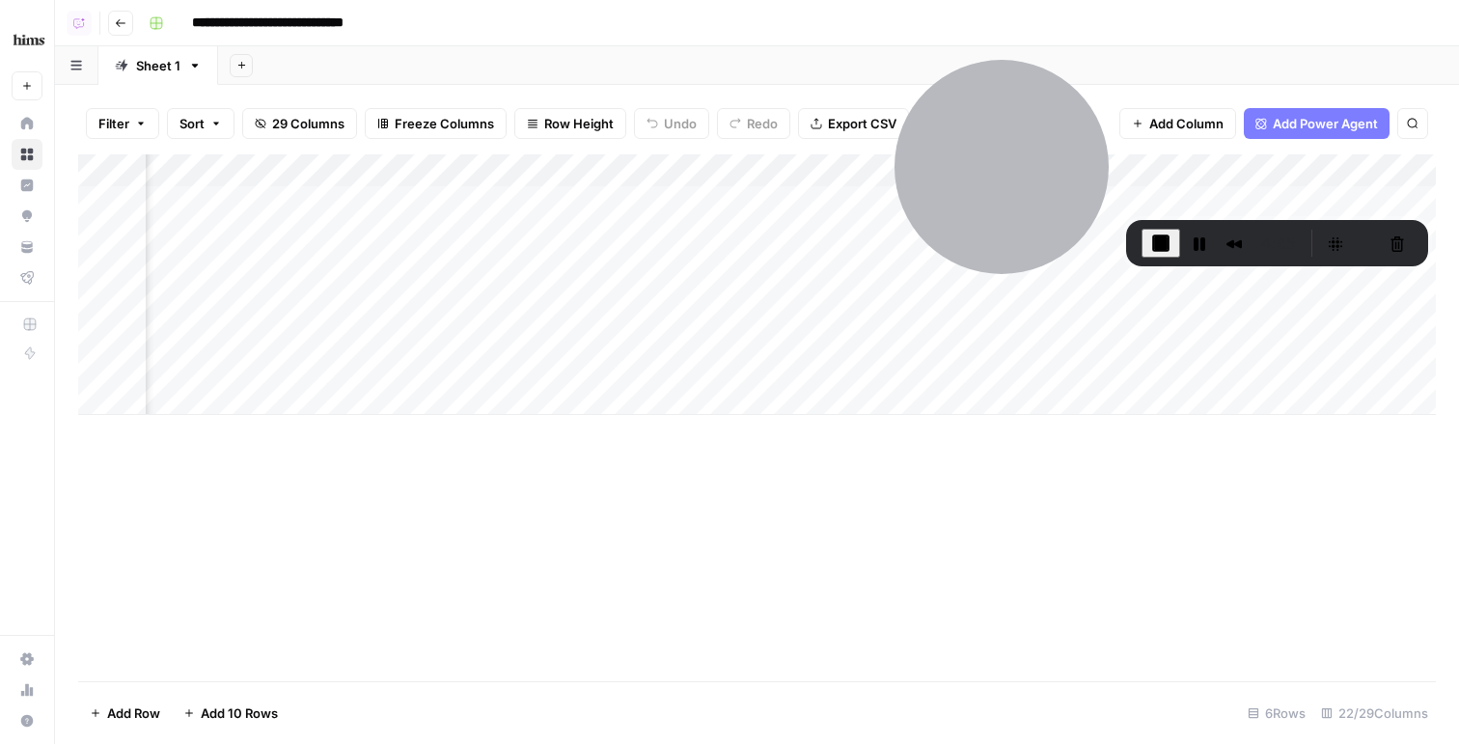
scroll to position [0, 2863]
click at [763, 201] on div "Add Column" at bounding box center [756, 284] width 1357 height 260
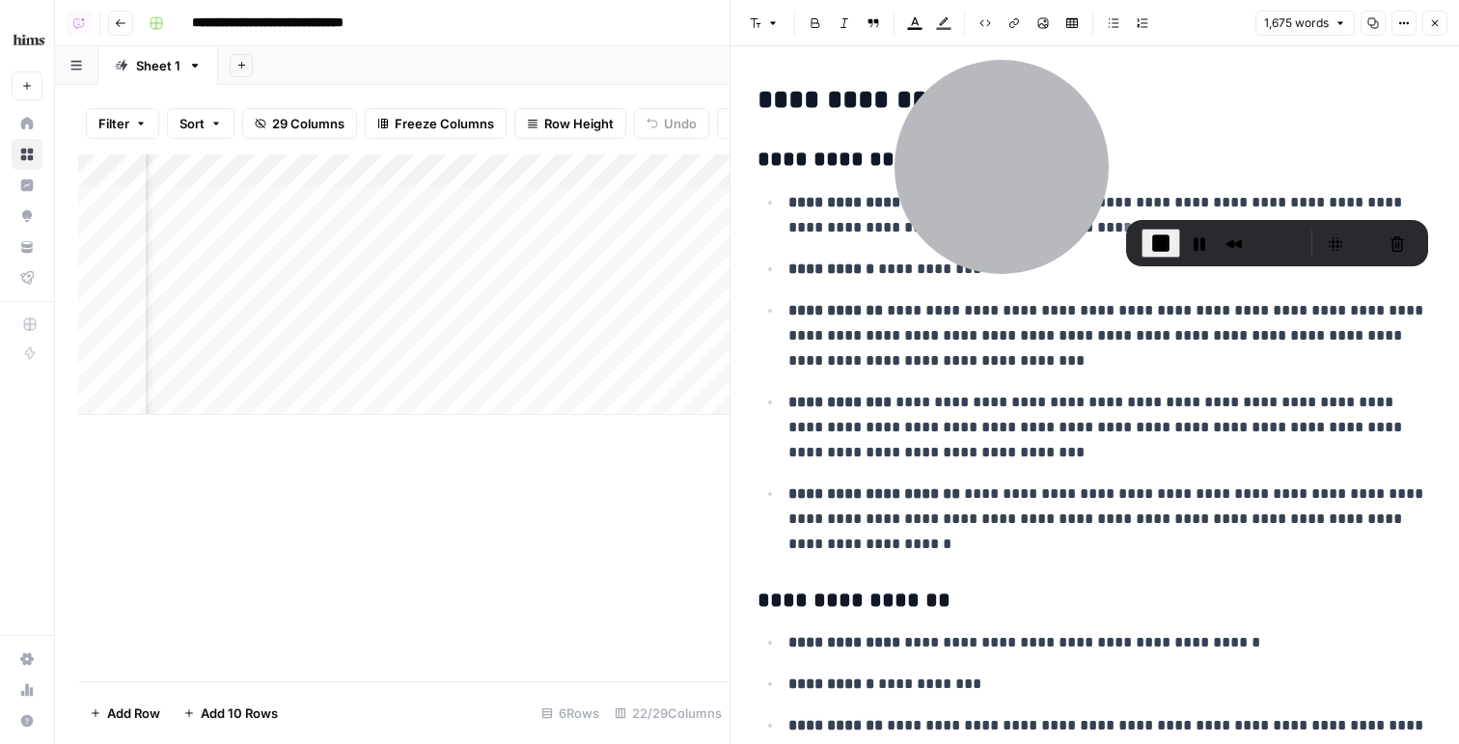
click at [1432, 17] on icon "button" at bounding box center [1435, 23] width 12 height 12
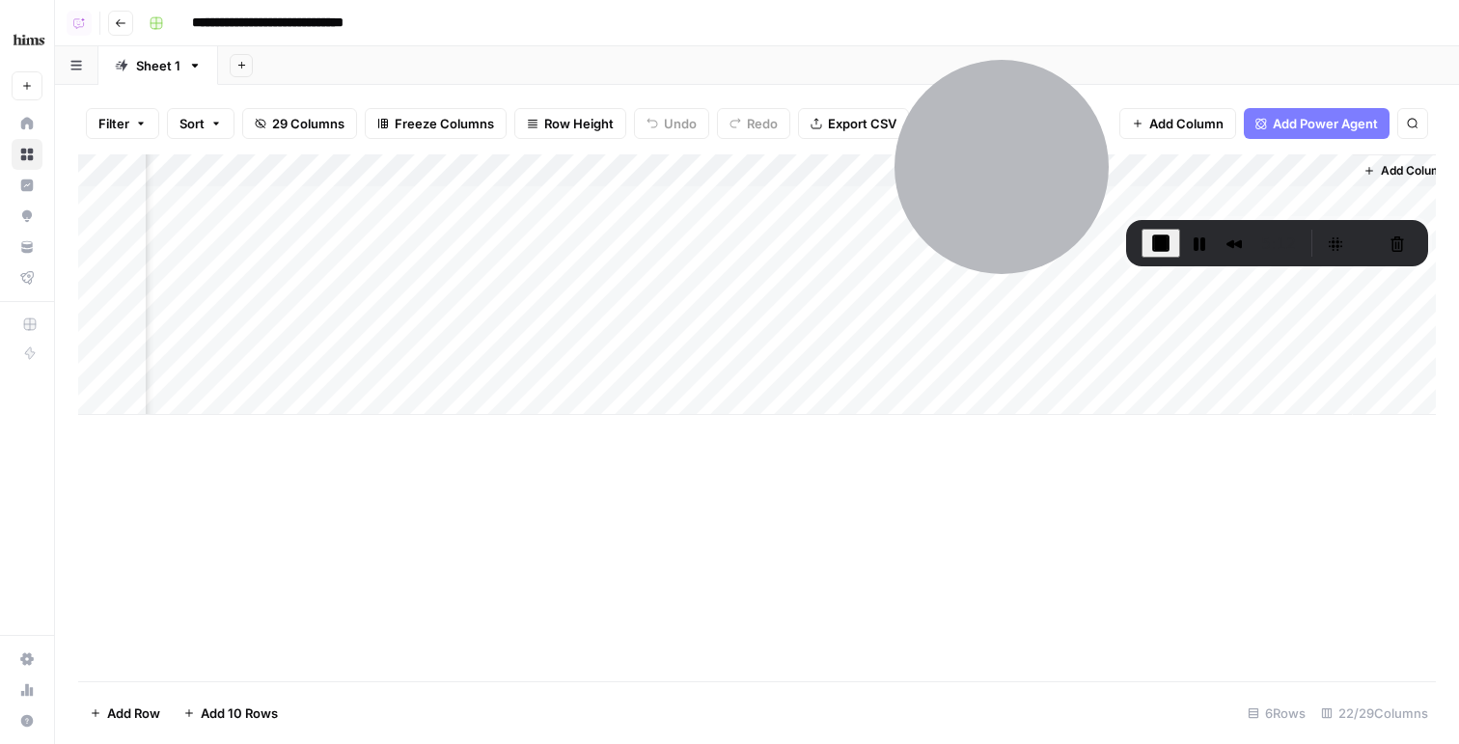
scroll to position [0, 3727]
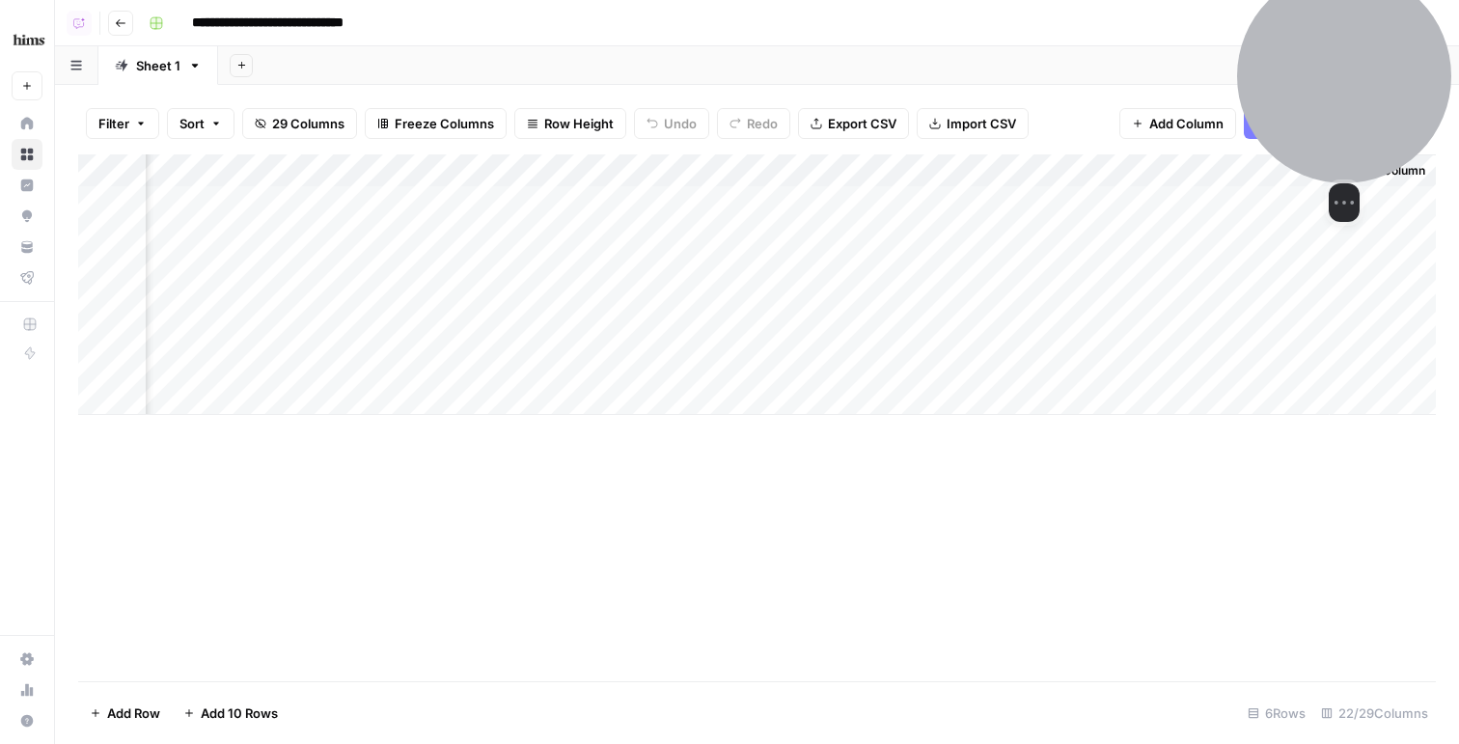
drag, startPoint x: 1008, startPoint y: 99, endPoint x: 1358, endPoint y: 32, distance: 356.6
click at [1359, 31] on div at bounding box center [1344, 76] width 214 height 214
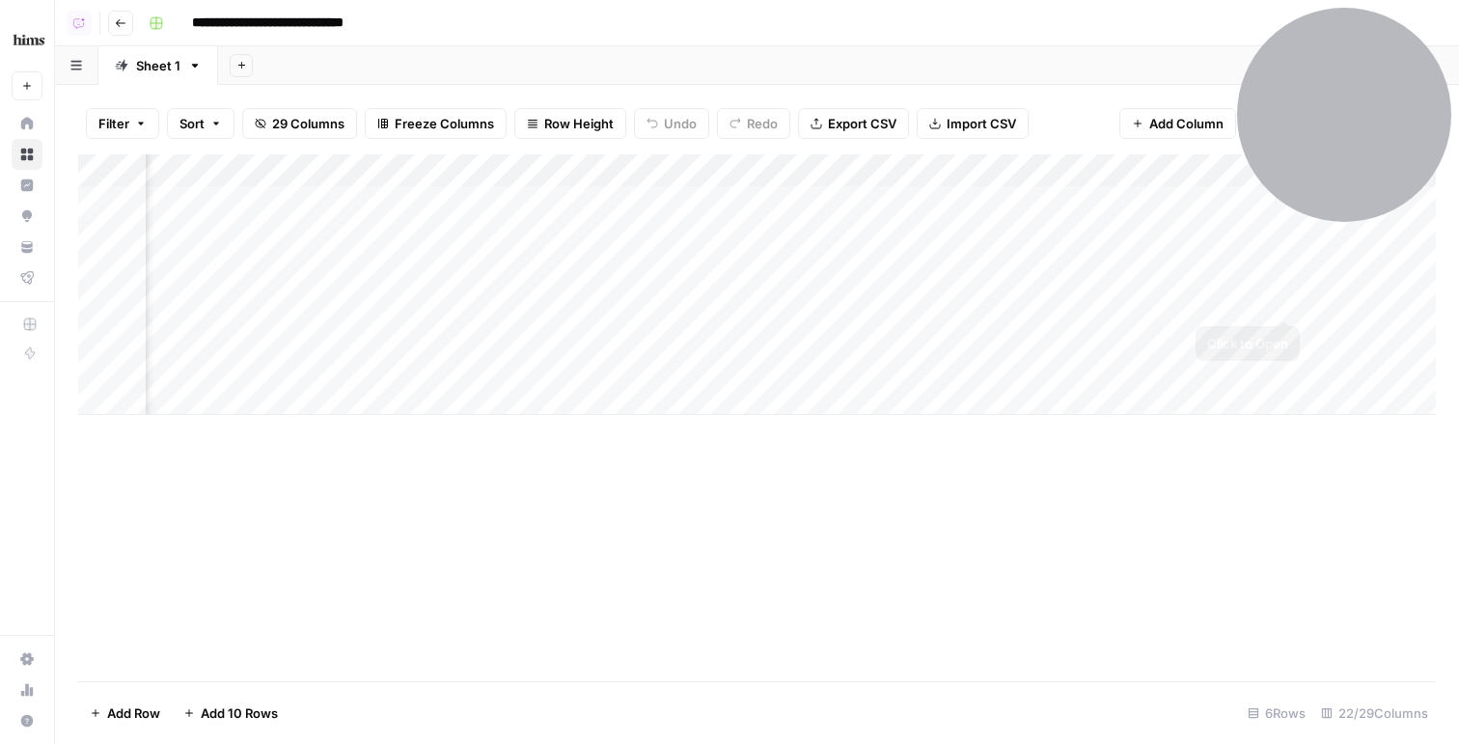
click at [1276, 298] on div "Add Column" at bounding box center [756, 284] width 1357 height 260
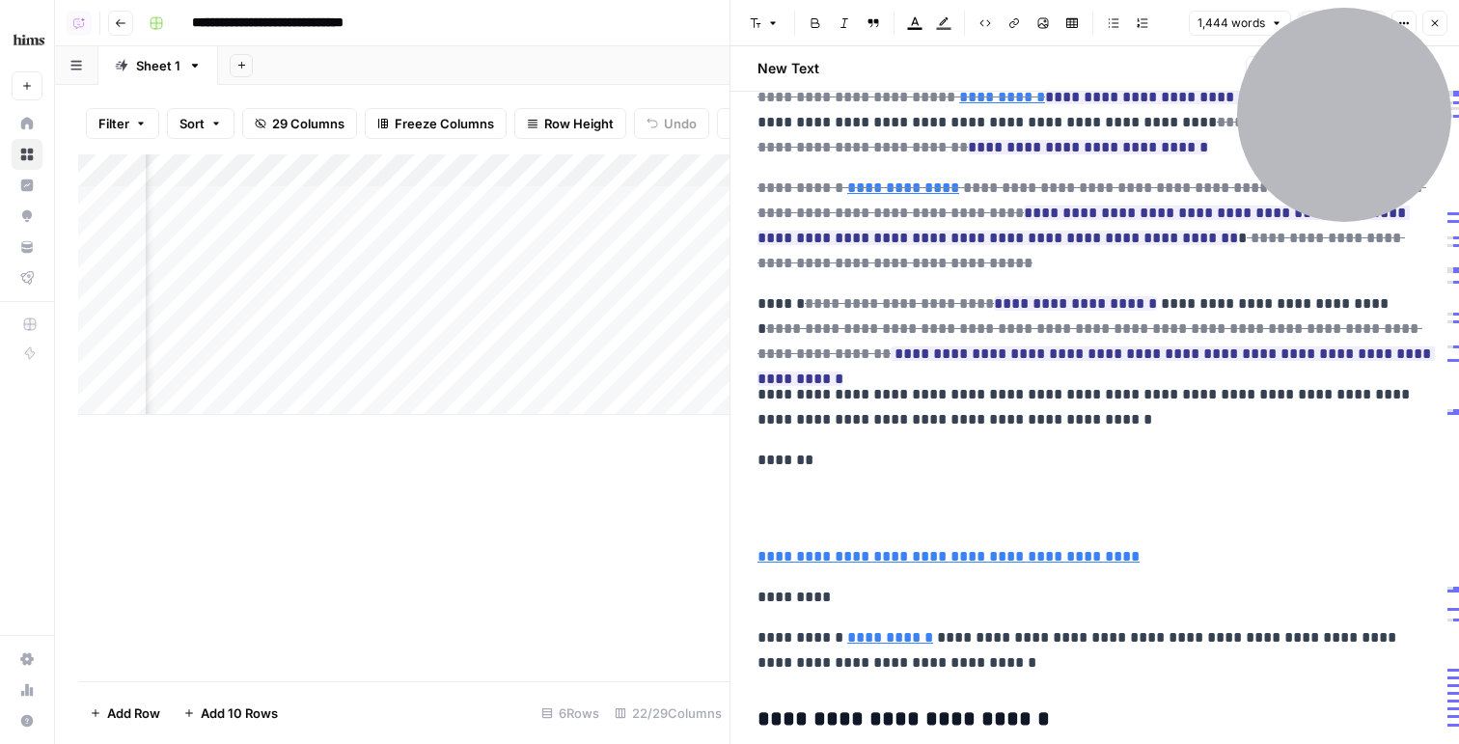
scroll to position [414, 0]
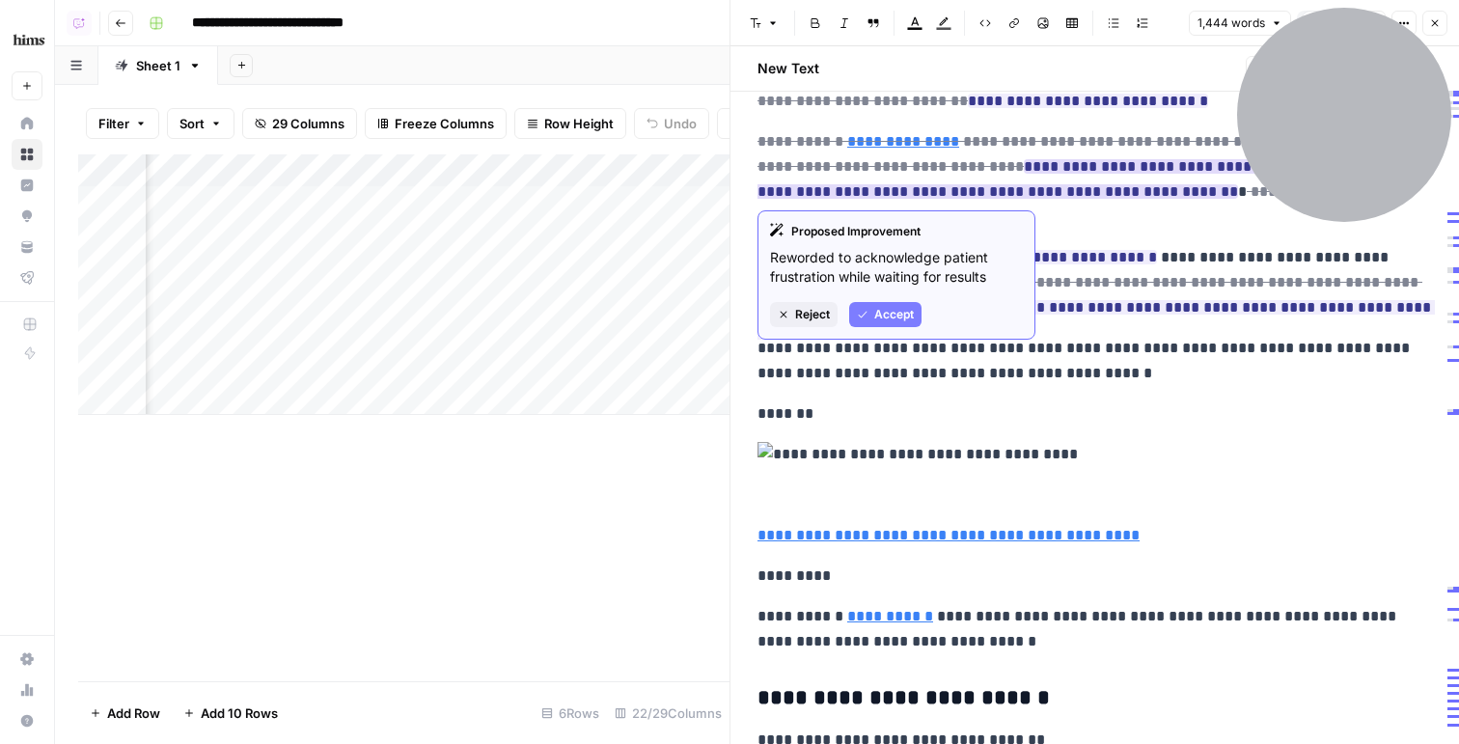
click at [900, 317] on span "Accept" at bounding box center [894, 314] width 40 height 17
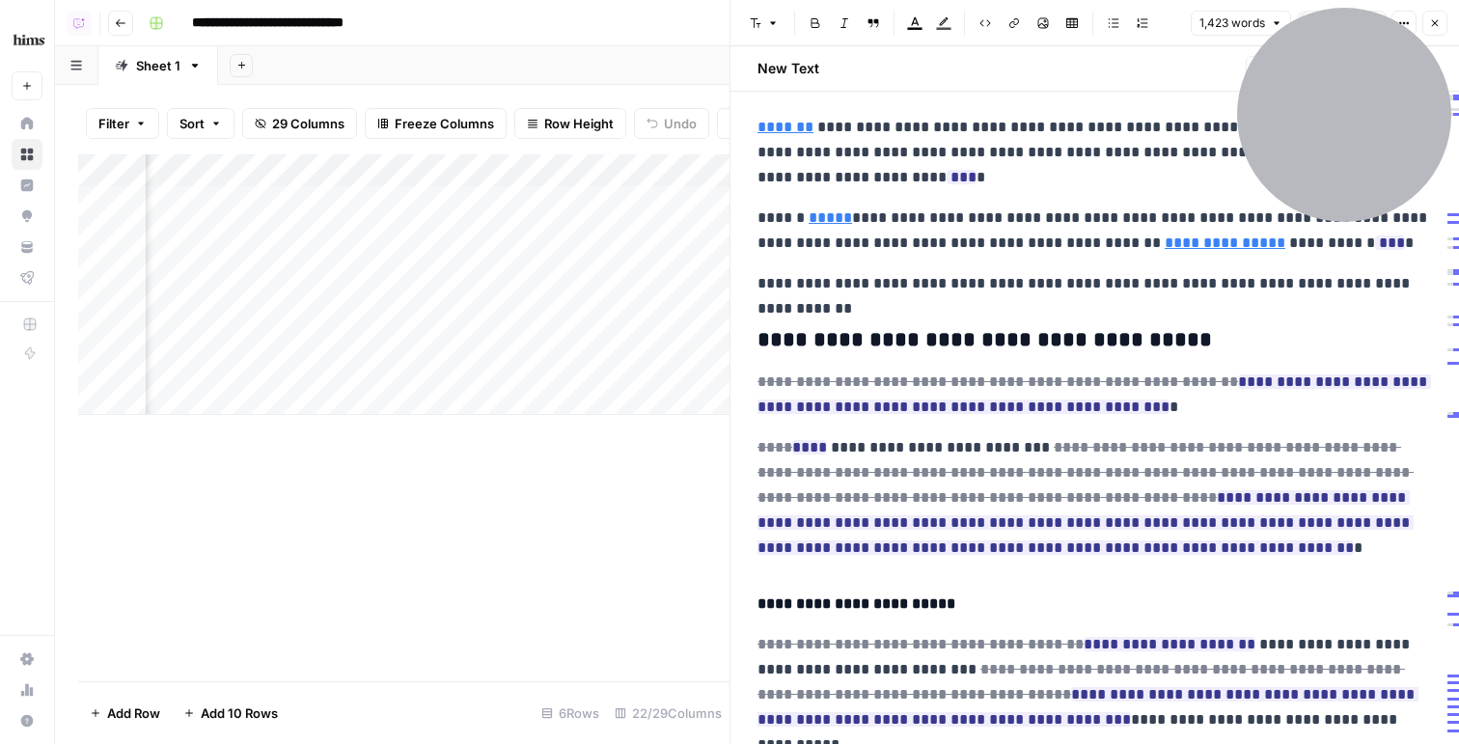
scroll to position [1297, 0]
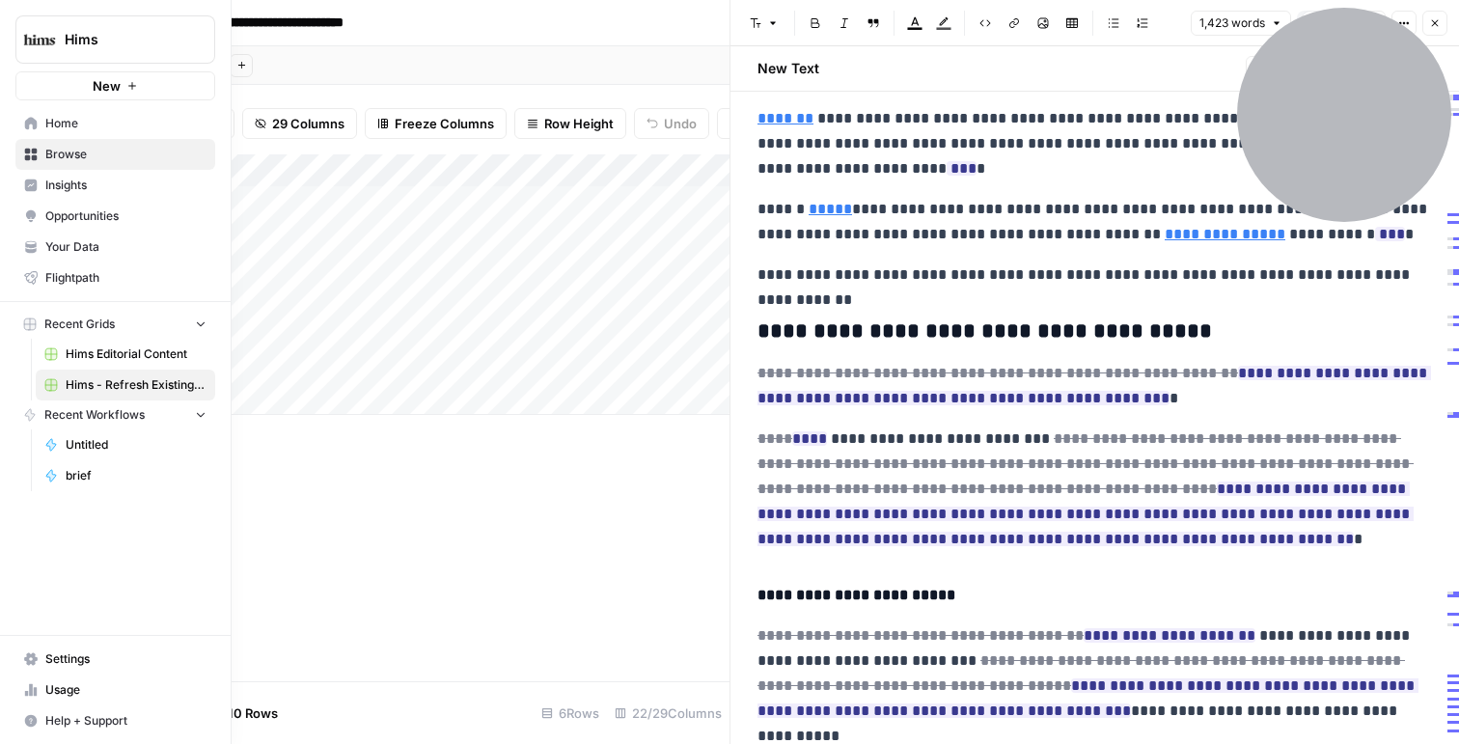
click at [44, 195] on link "Insights" at bounding box center [115, 185] width 200 height 31
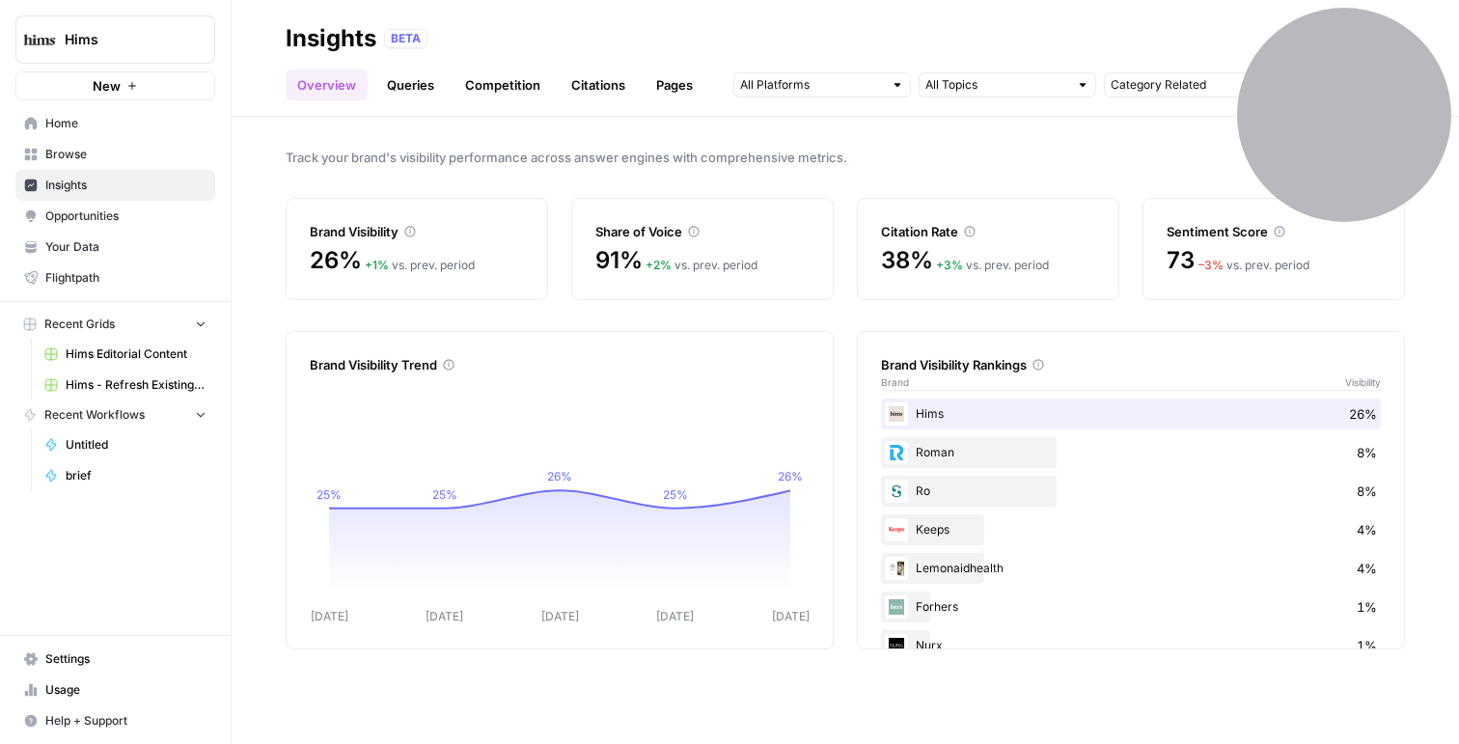
click at [102, 208] on span "Opportunities" at bounding box center [125, 215] width 161 height 17
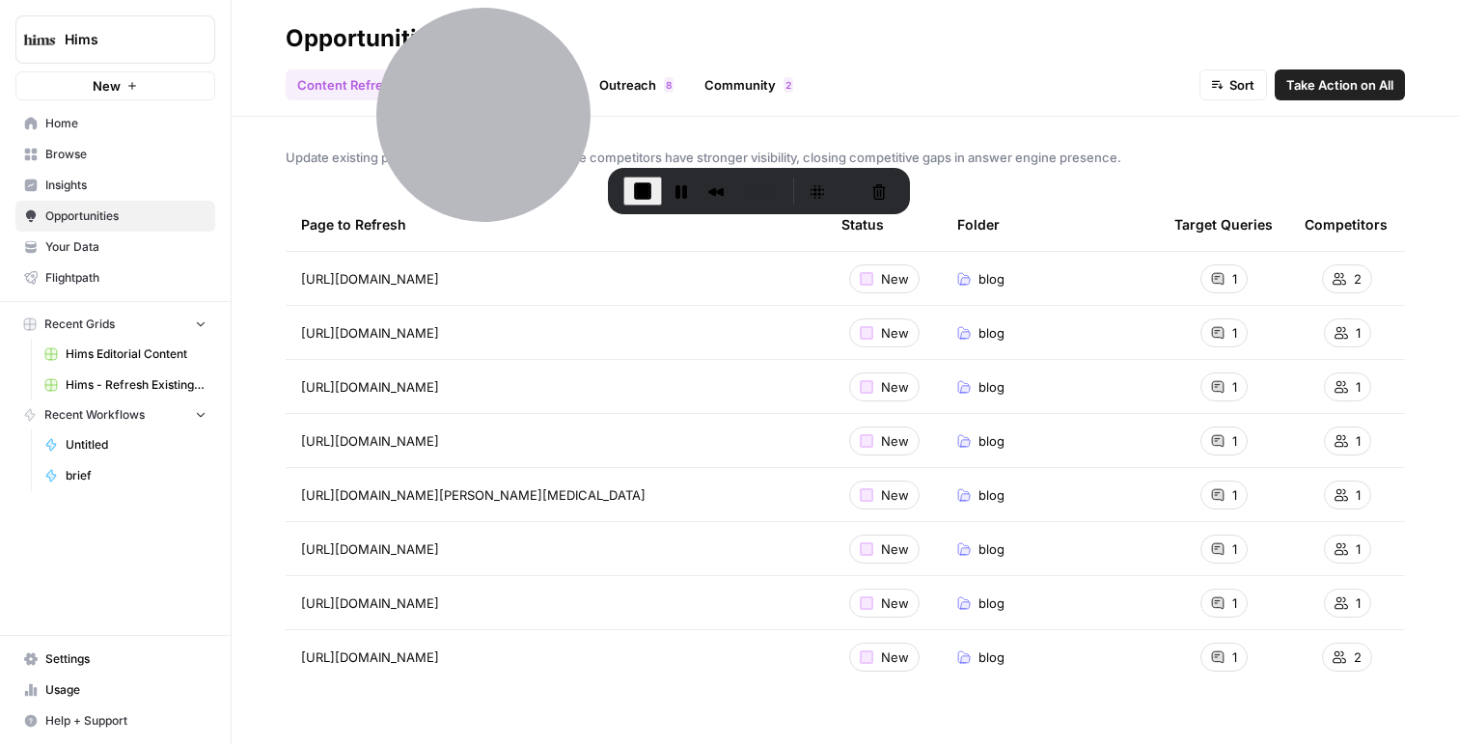
drag, startPoint x: 1279, startPoint y: 127, endPoint x: 421, endPoint y: -111, distance: 891.0
click at [421, 0] on html "Hims New Home Browse Insights Opportunities Your Data Flightpath Recent Grids H…" at bounding box center [729, 372] width 1459 height 744
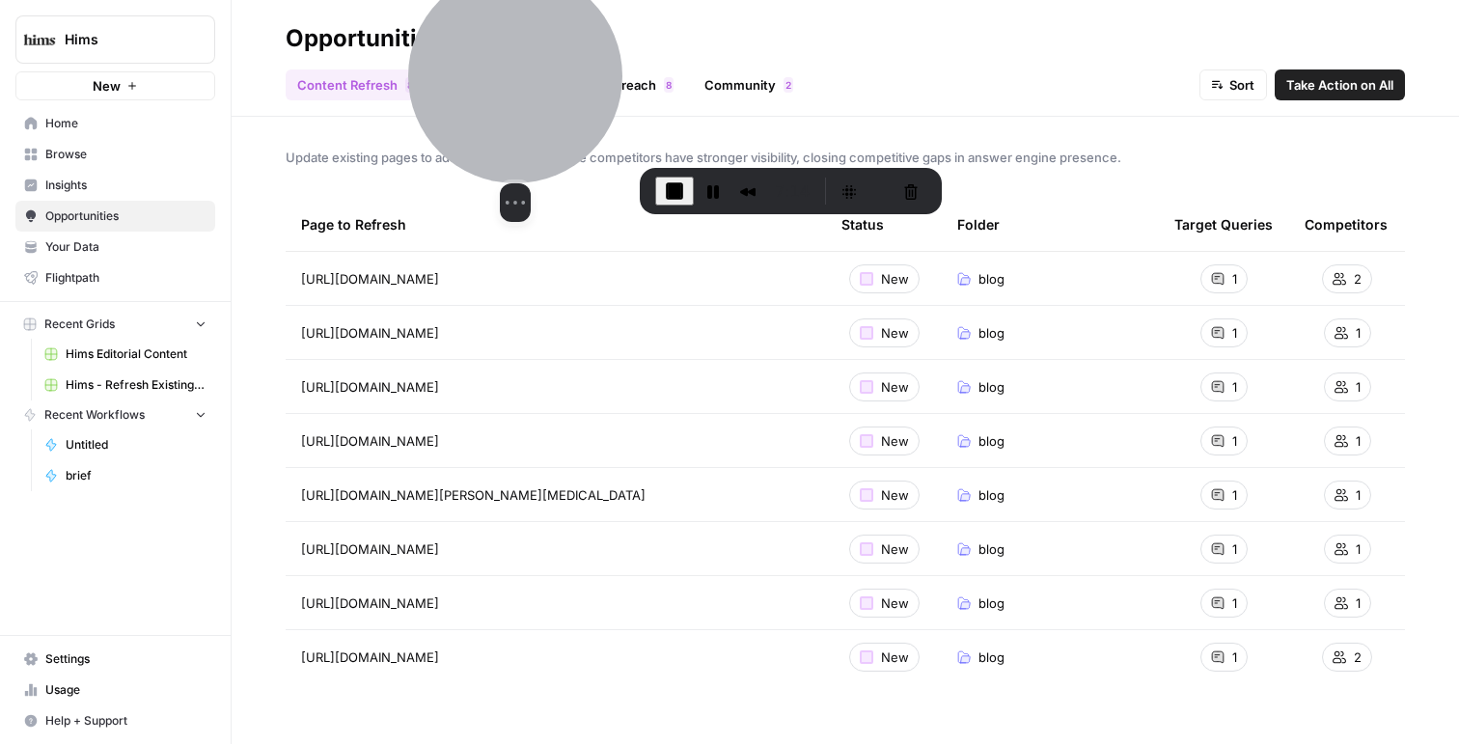
drag, startPoint x: 503, startPoint y: 68, endPoint x: 1211, endPoint y: -43, distance: 716.7
click at [1211, 0] on html "Hims New Home Browse Insights Opportunities Your Data Flightpath Recent Grids H…" at bounding box center [729, 372] width 1459 height 744
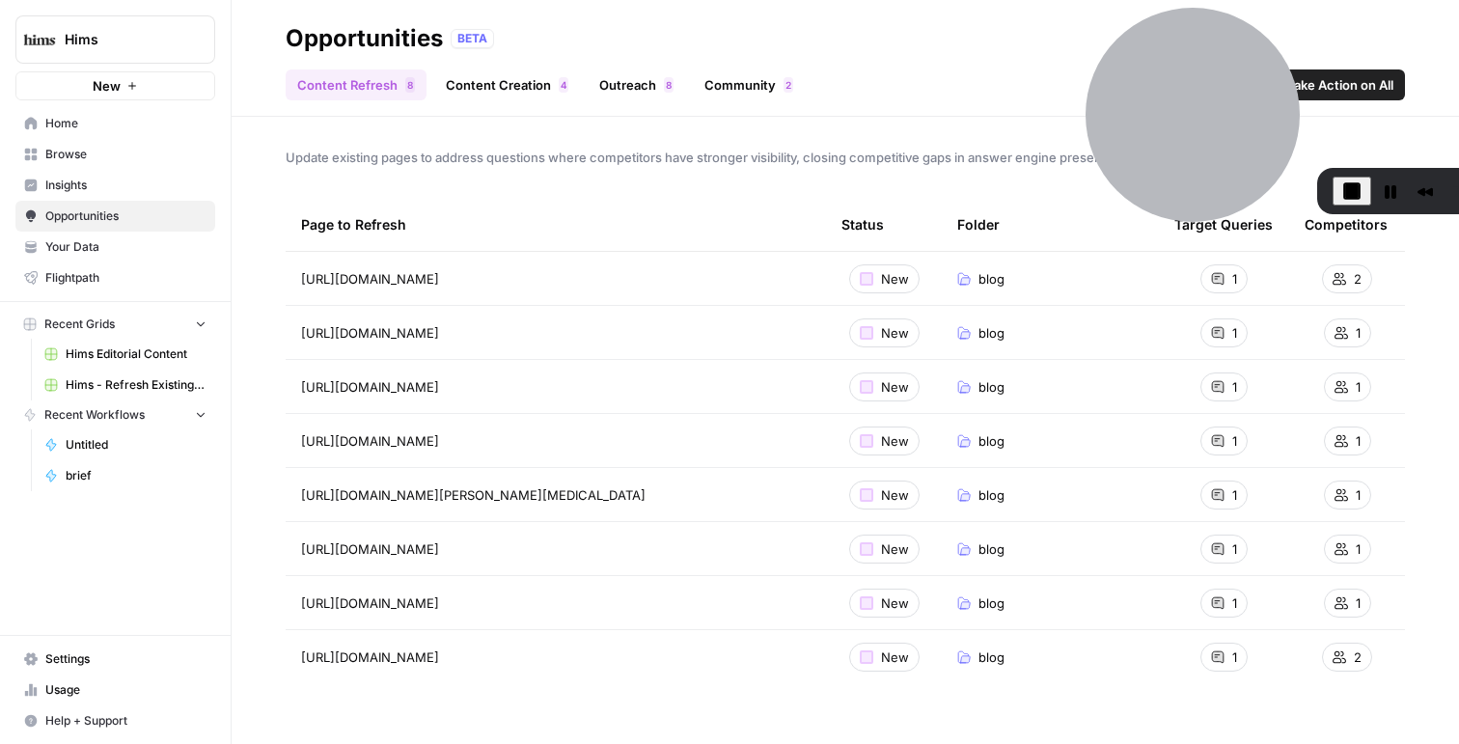
click at [538, 73] on link "Content Creation 4" at bounding box center [507, 84] width 146 height 31
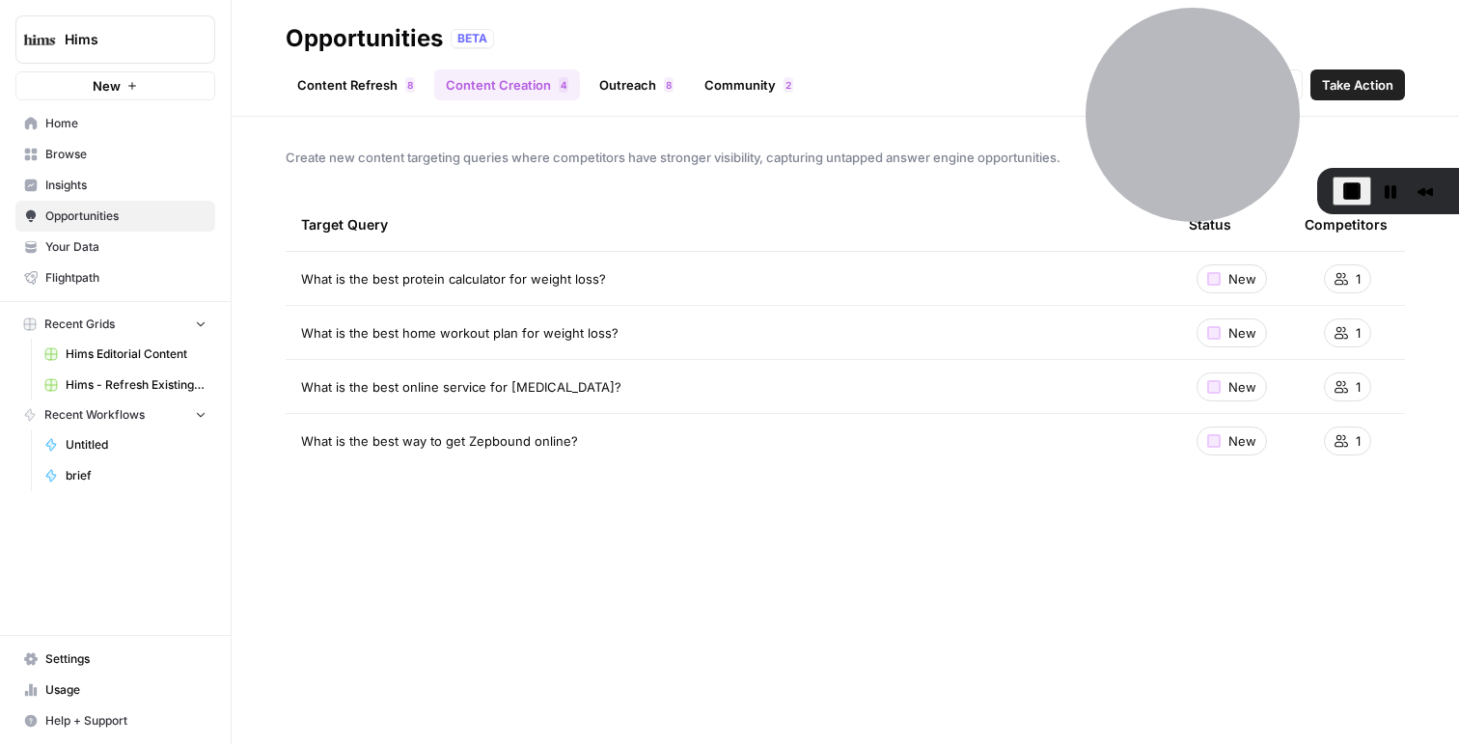
click at [1371, 88] on span "Take Action" at bounding box center [1357, 84] width 71 height 19
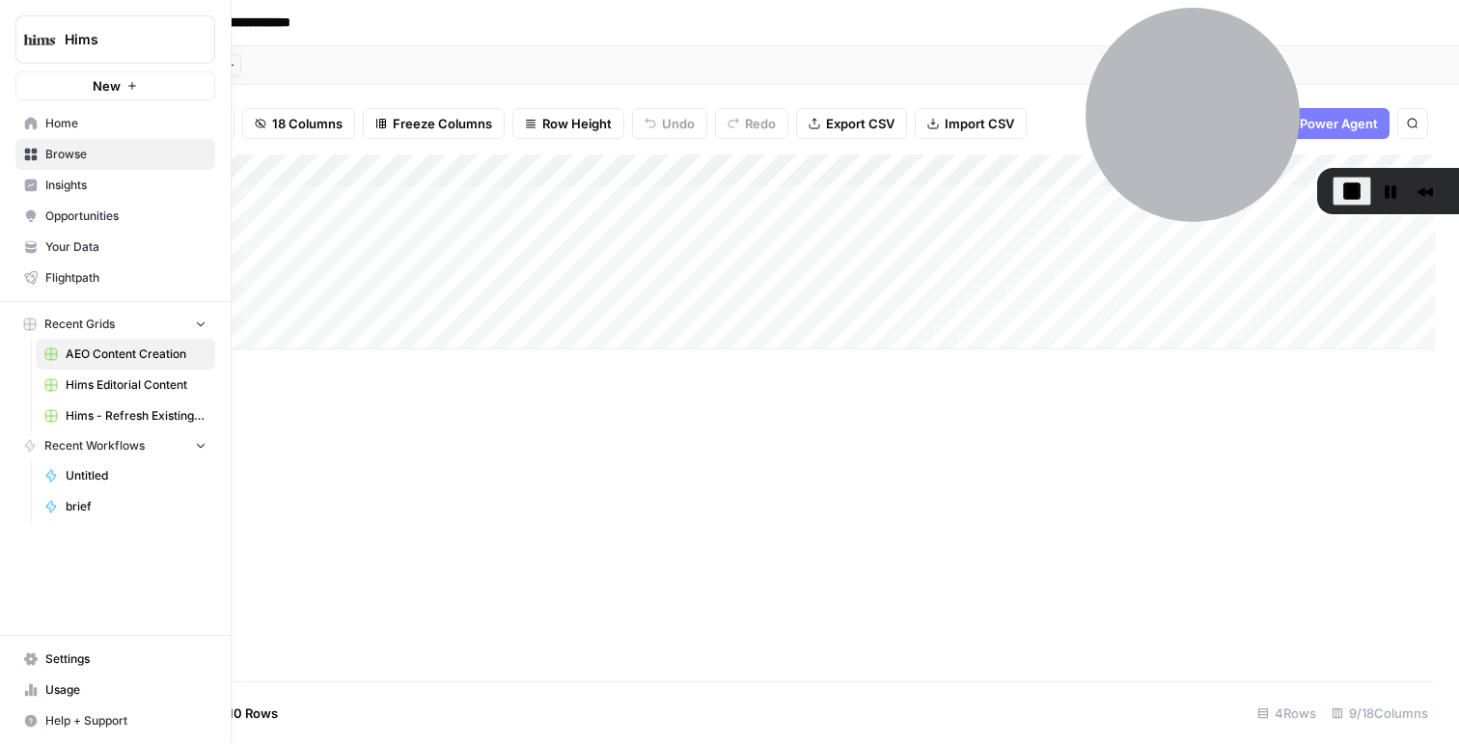
click at [68, 205] on link "Opportunities" at bounding box center [115, 216] width 200 height 31
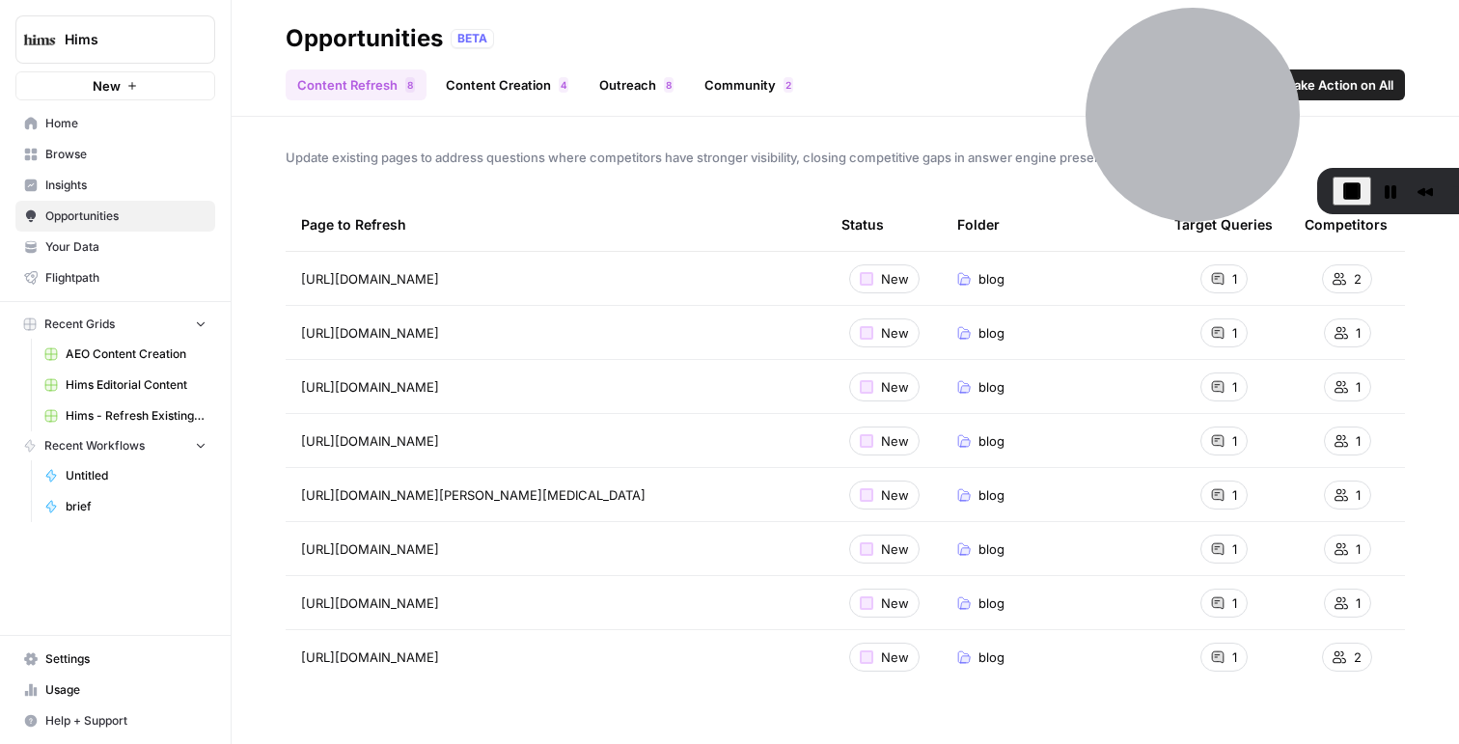
click at [609, 93] on link "Outreach 8" at bounding box center [635, 84] width 97 height 31
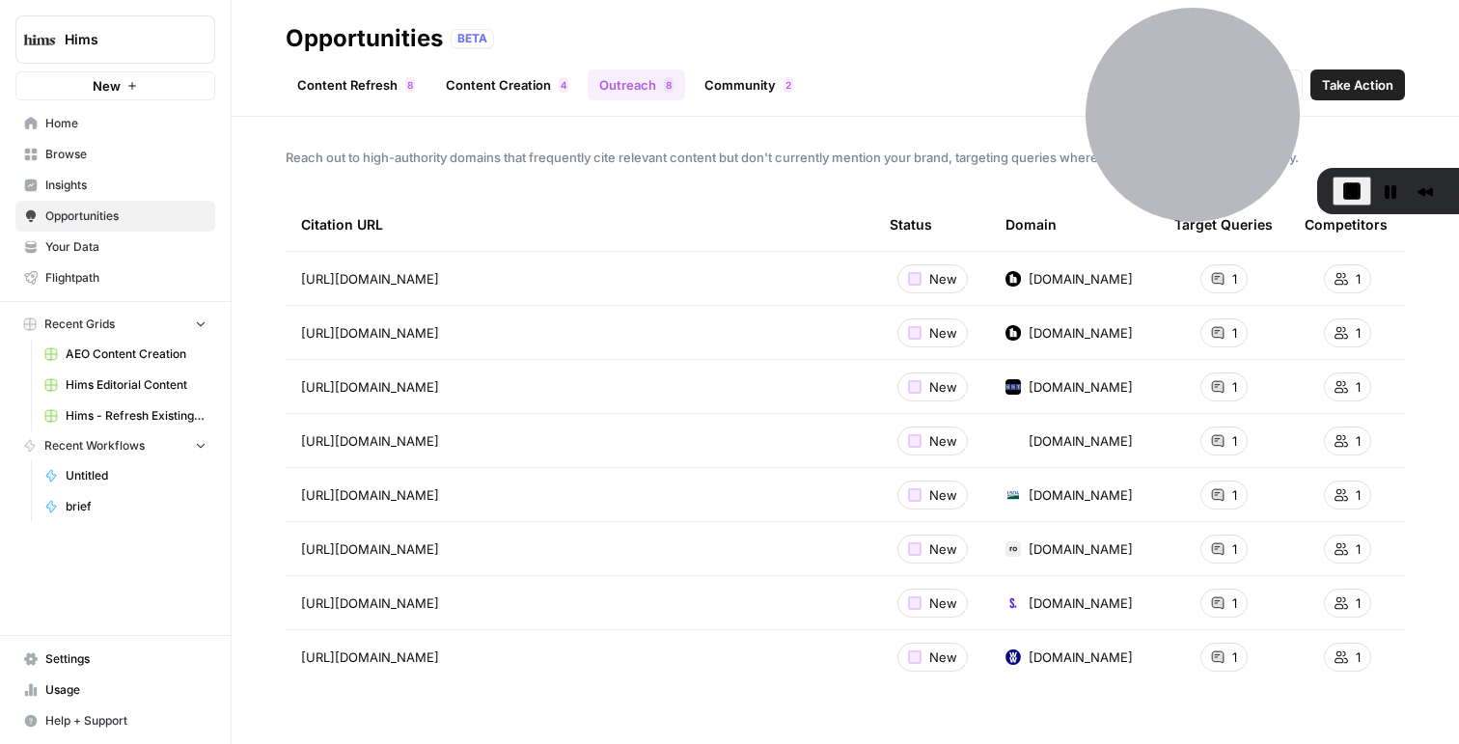
click at [754, 95] on link "Community 2" at bounding box center [749, 84] width 112 height 31
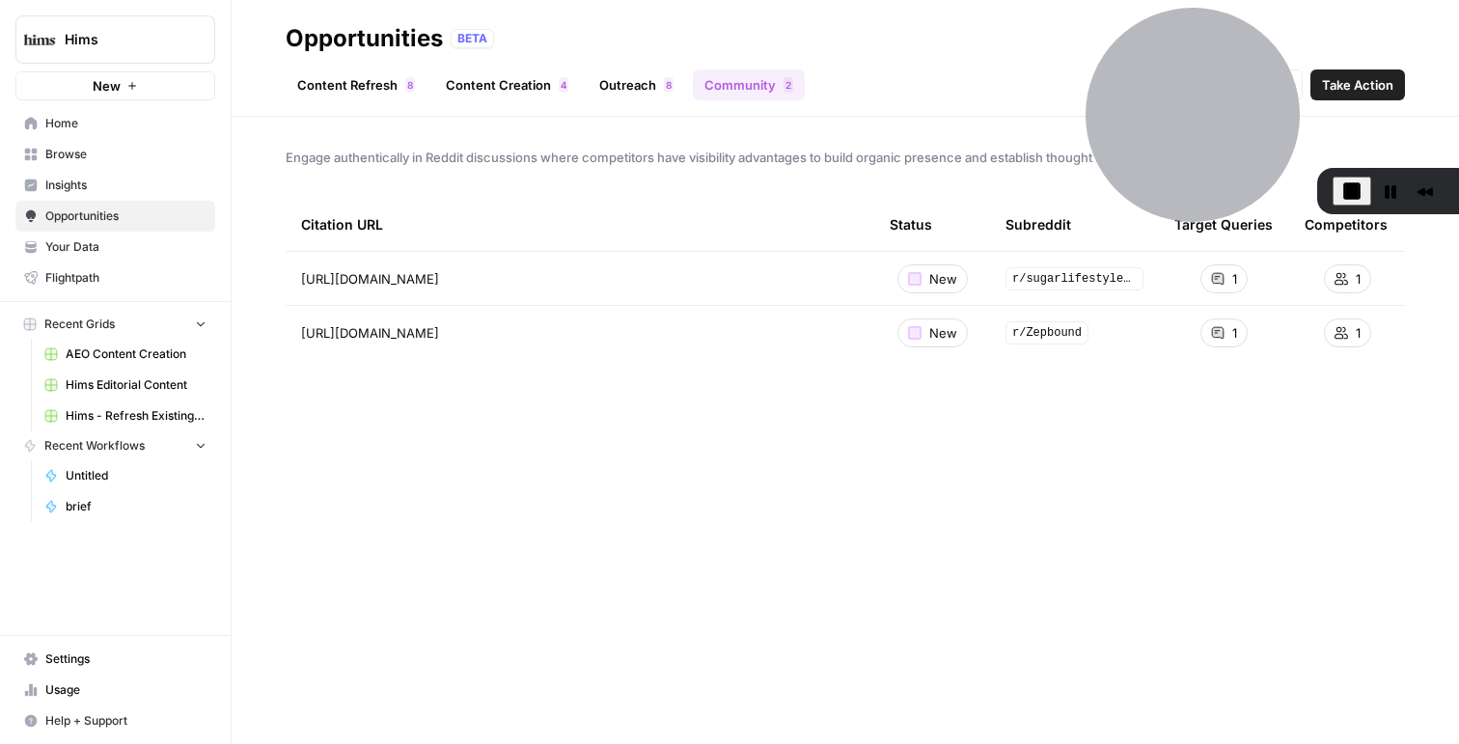
click at [97, 186] on span "Insights" at bounding box center [125, 185] width 161 height 17
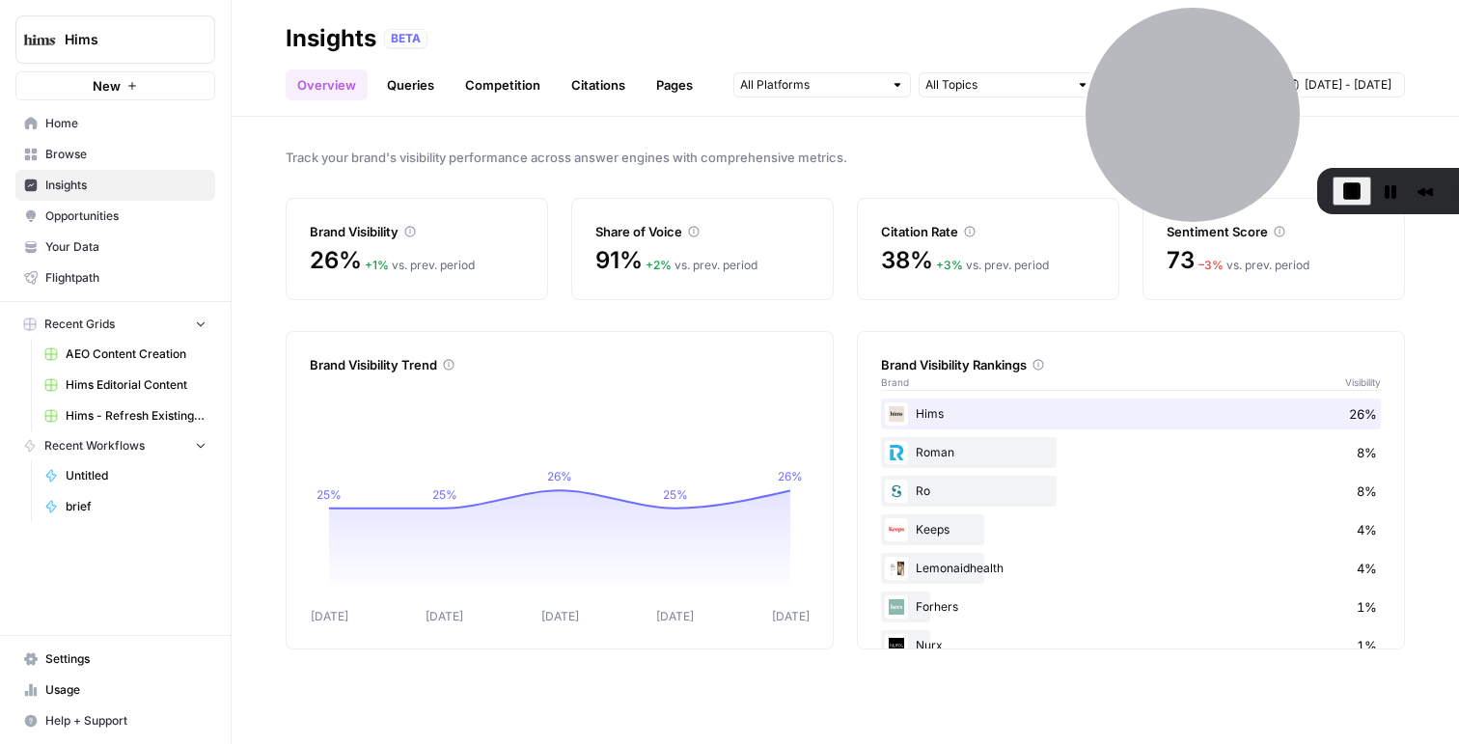
click at [528, 94] on link "Competition" at bounding box center [502, 84] width 98 height 31
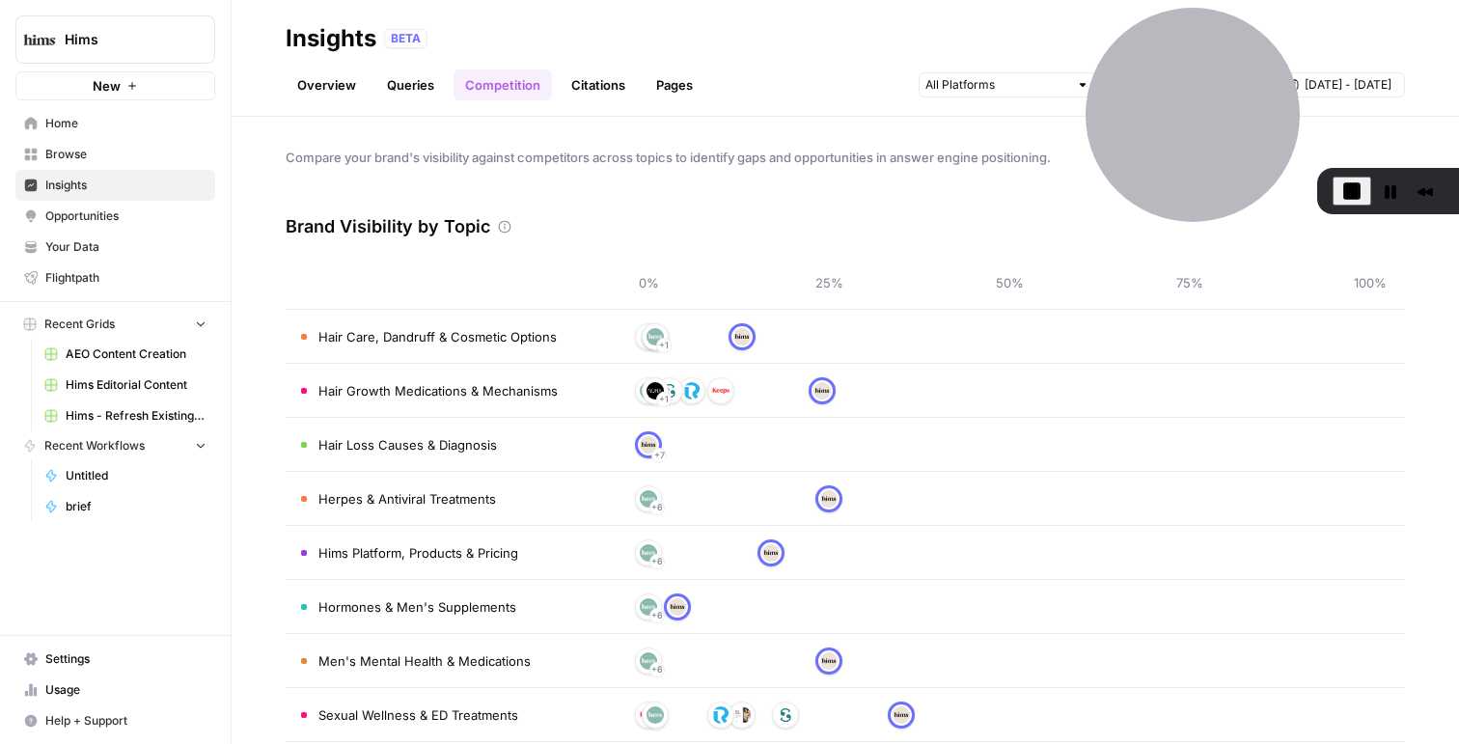
click at [410, 92] on link "Queries" at bounding box center [410, 84] width 70 height 31
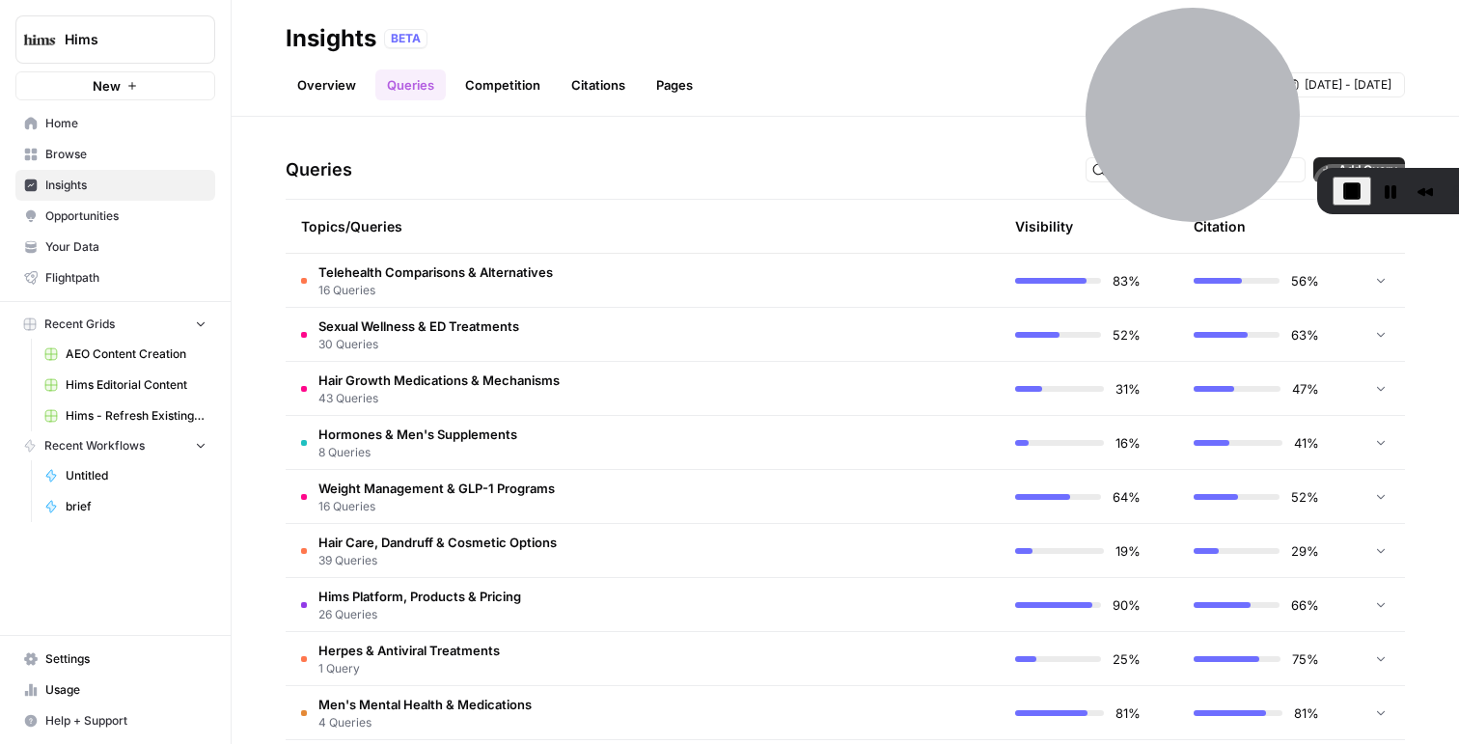
scroll to position [404, 0]
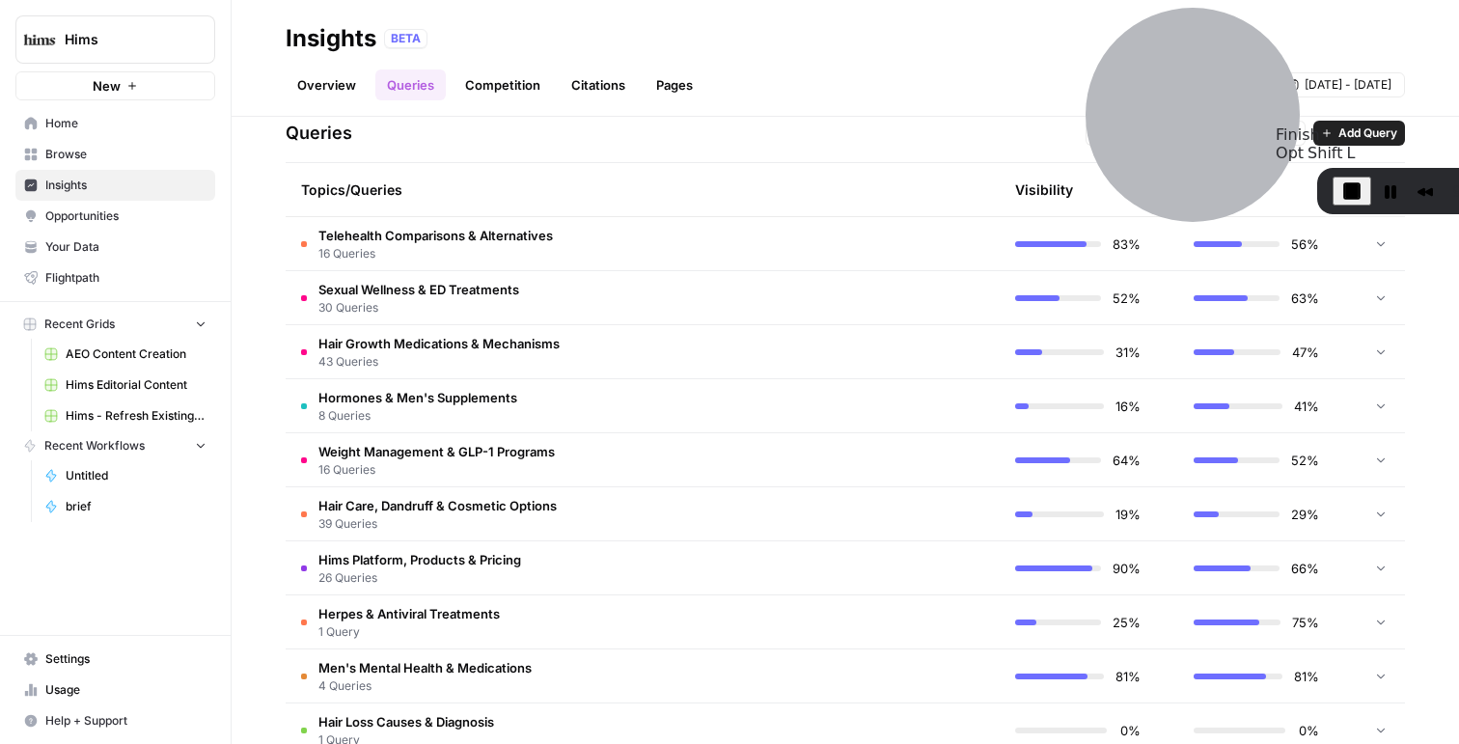
click at [1356, 192] on span "End Recording" at bounding box center [1351, 190] width 23 height 23
